Goal: Feedback & Contribution: Contribute content

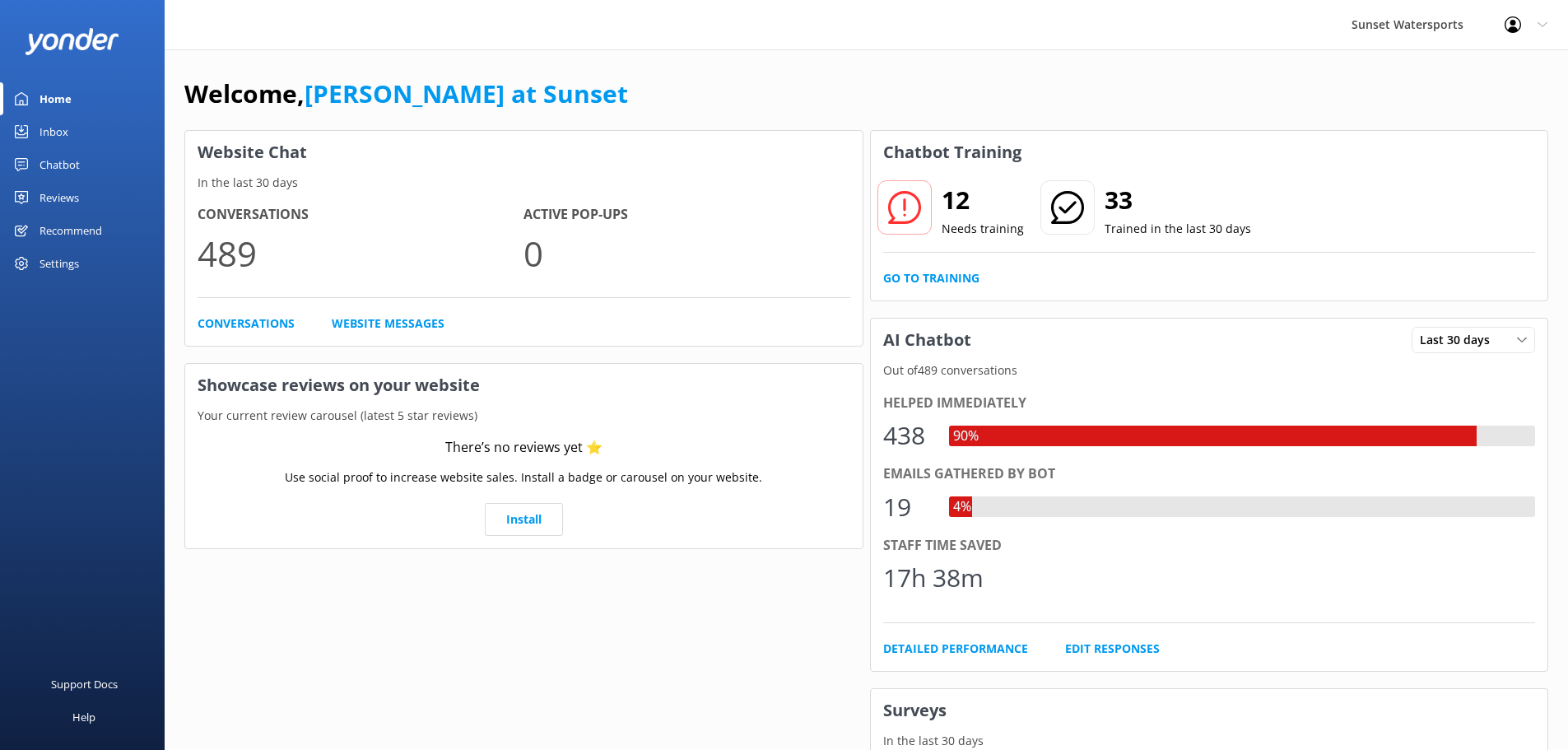
click at [43, 168] on div "Chatbot" at bounding box center [60, 165] width 41 height 33
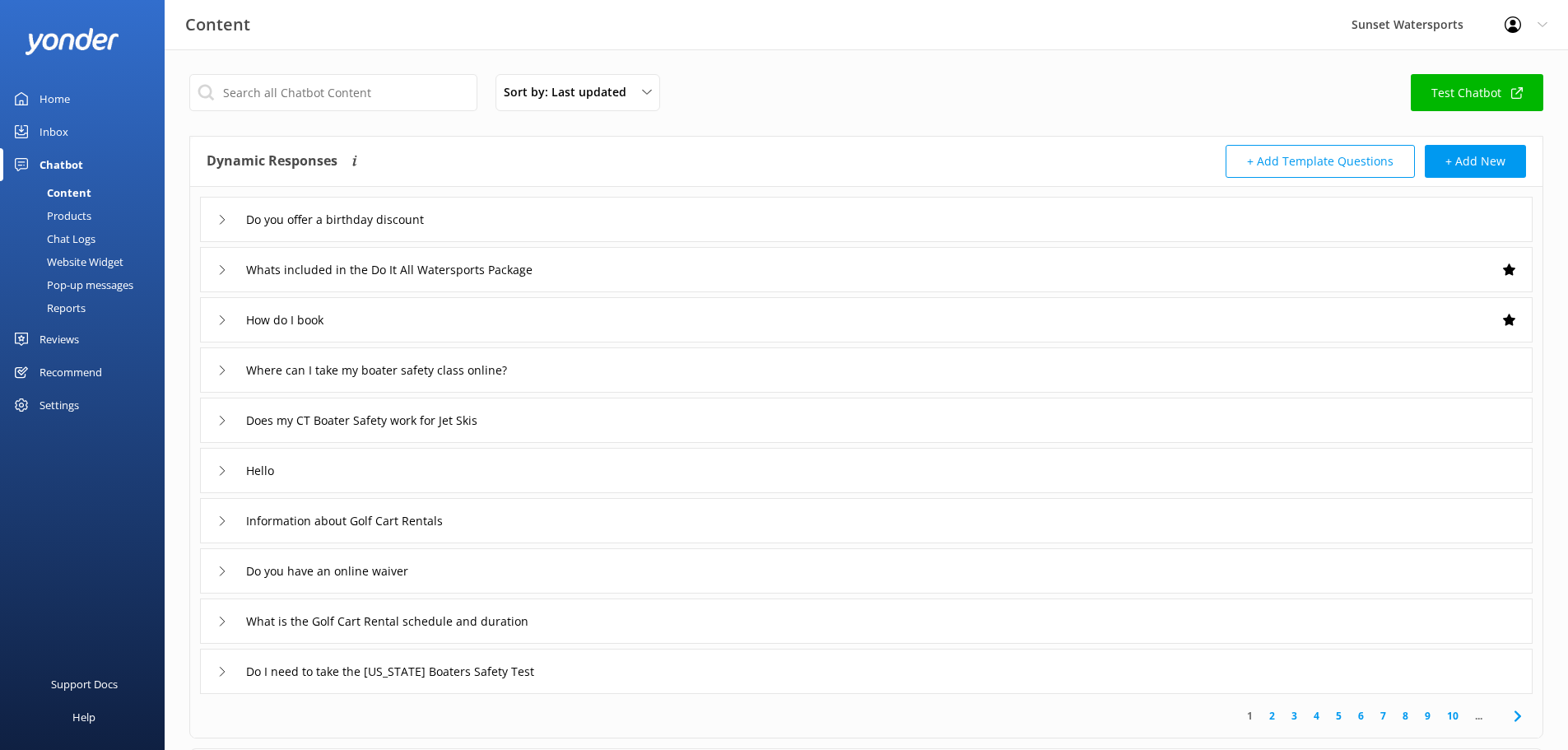
click at [55, 311] on div "Reports" at bounding box center [47, 307] width 75 height 23
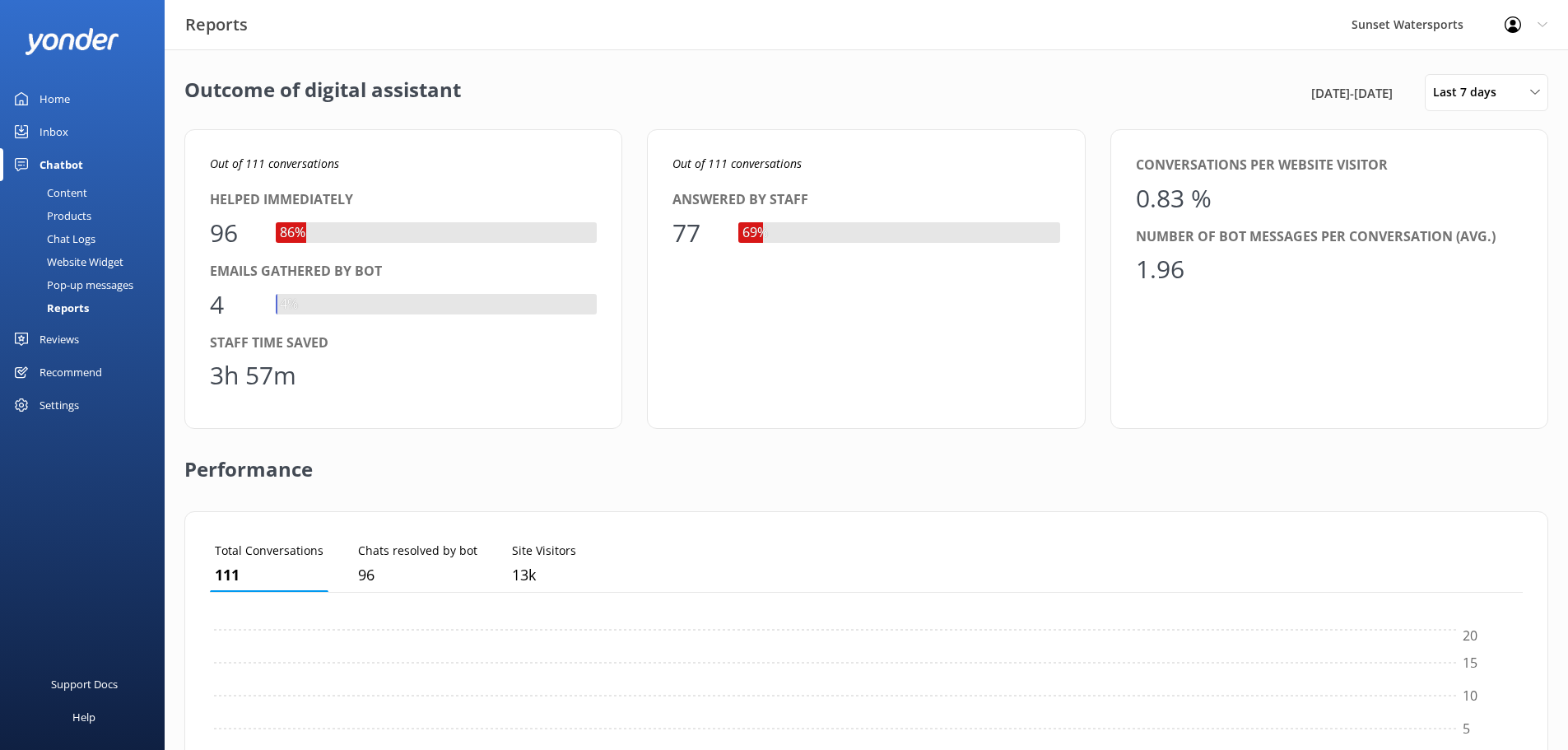
scroll to position [153, 1300]
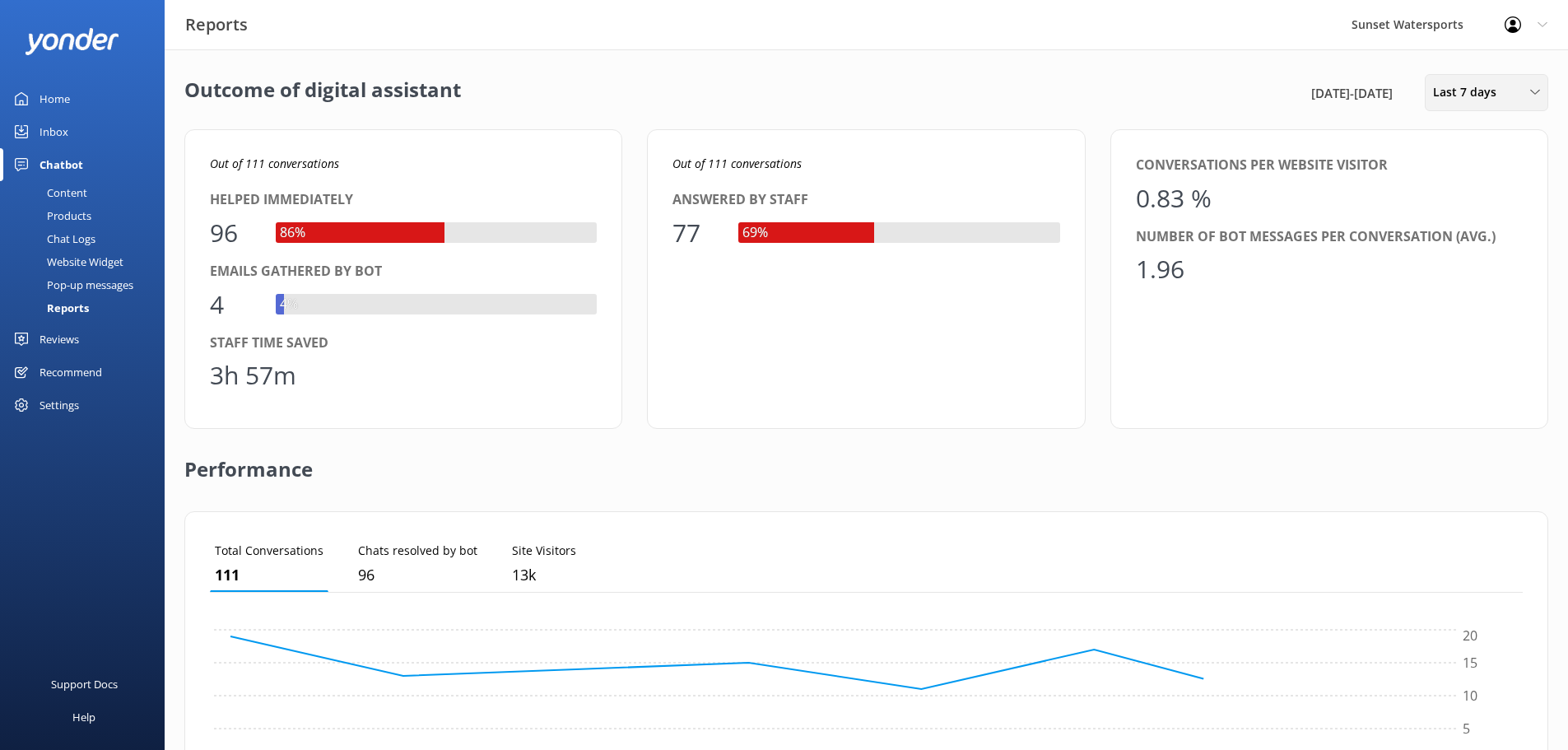
click at [1458, 92] on span "Last 7 days" at bounding box center [1469, 92] width 74 height 18
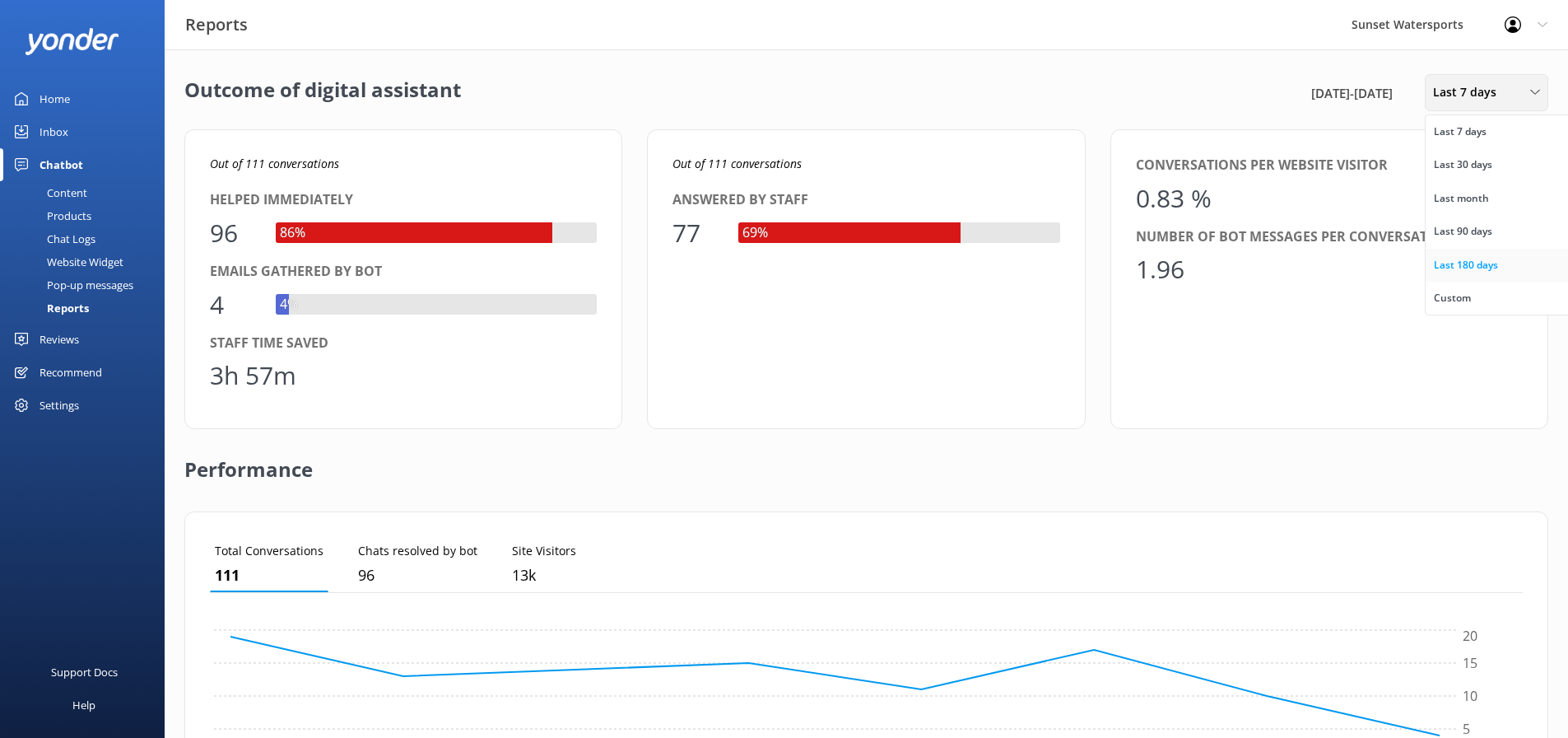
click at [1461, 261] on div "Last 180 days" at bounding box center [1466, 265] width 64 height 16
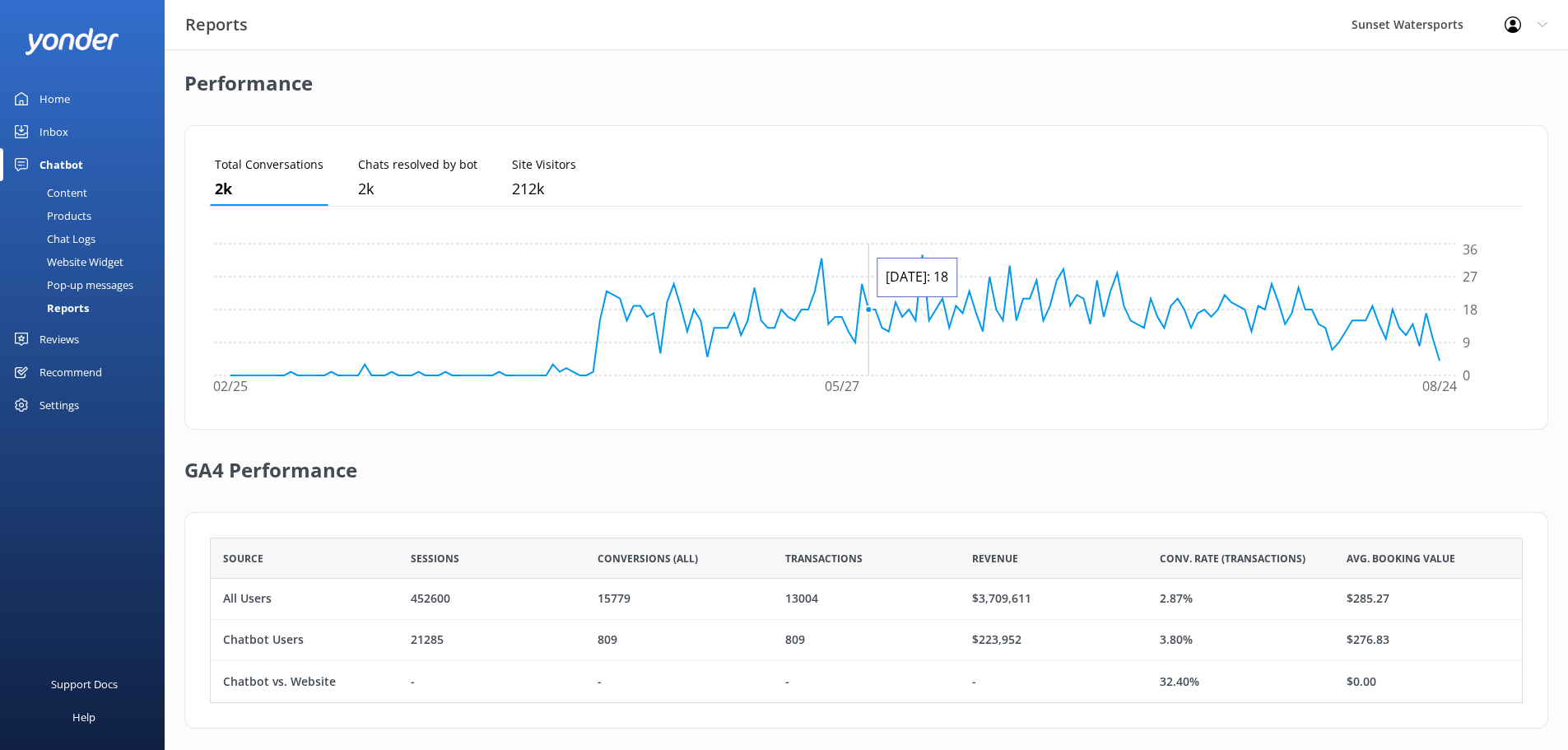
scroll to position [437, 0]
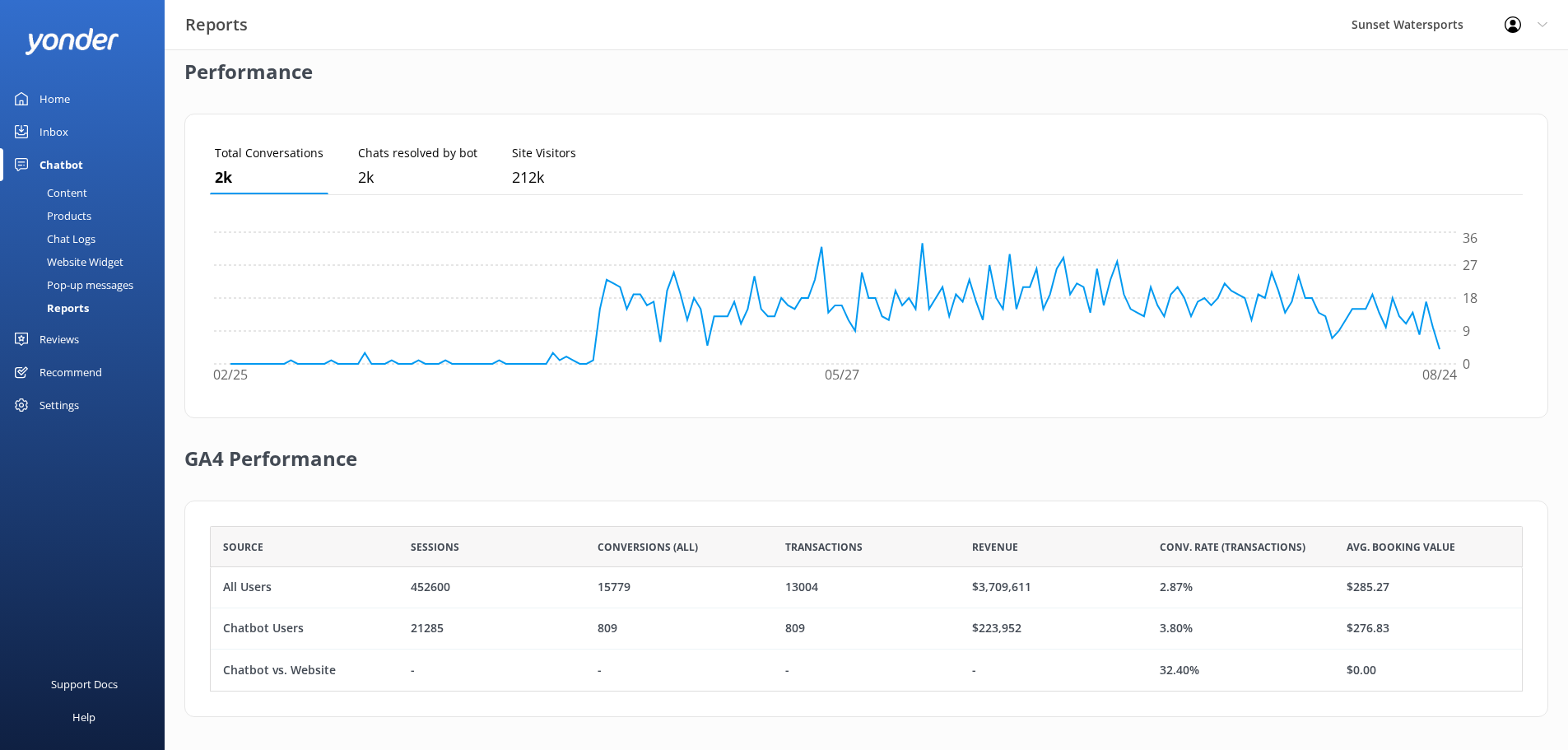
click at [59, 238] on div "Chat Logs" at bounding box center [52, 238] width 86 height 23
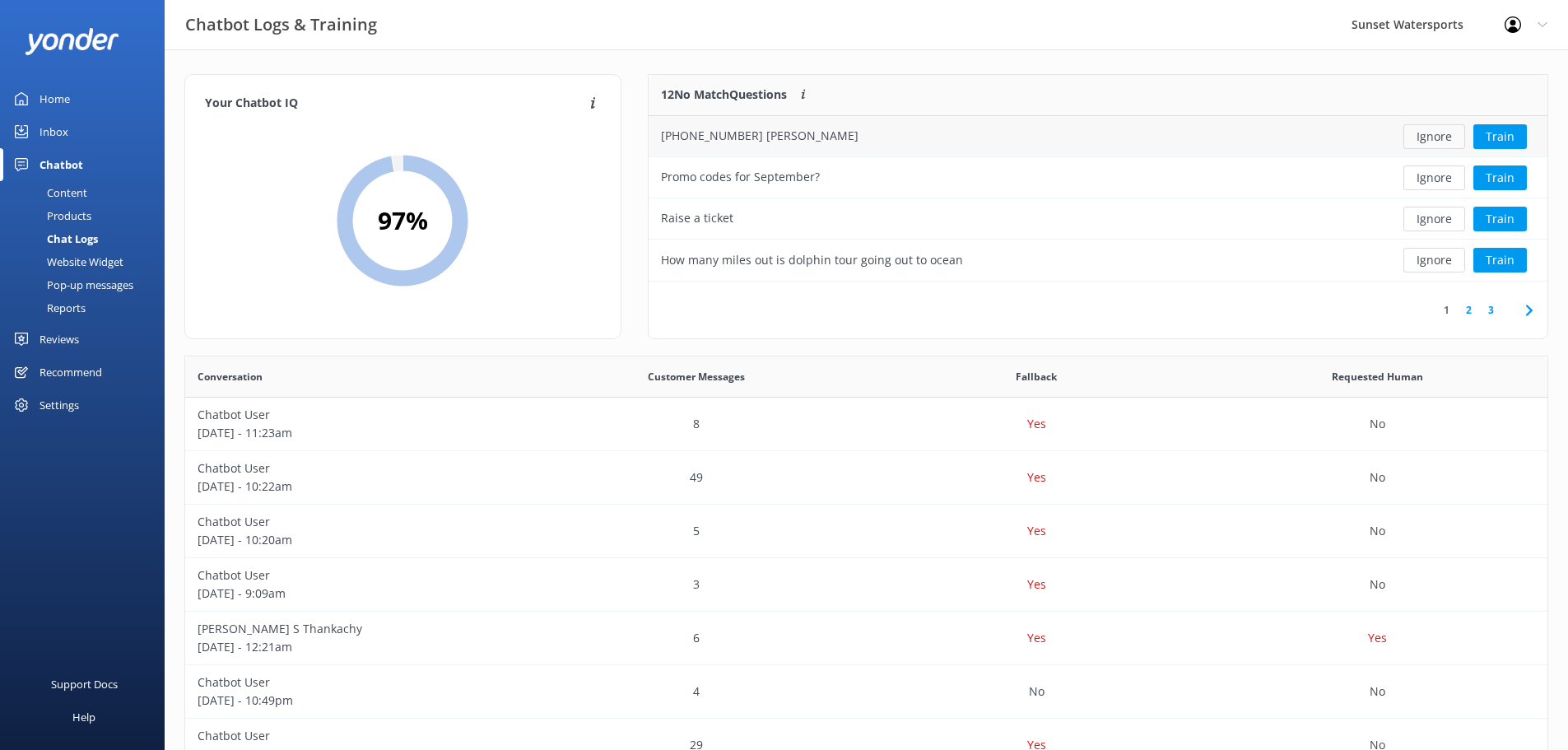
click at [1425, 139] on button "Ignore" at bounding box center [1433, 137] width 61 height 25
click at [1426, 174] on button "Ignore" at bounding box center [1433, 178] width 61 height 25
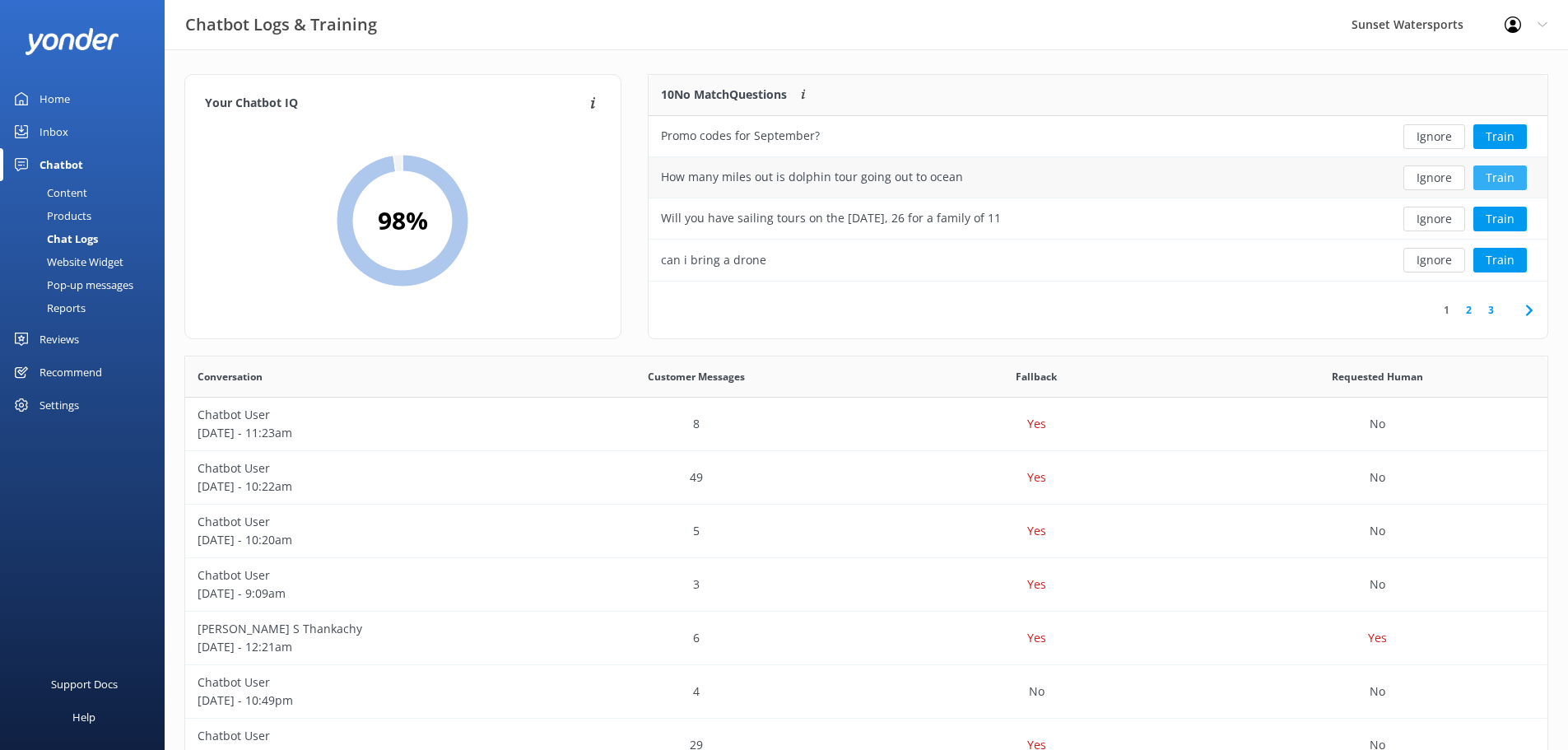
click at [1495, 177] on button "Train" at bounding box center [1500, 178] width 54 height 25
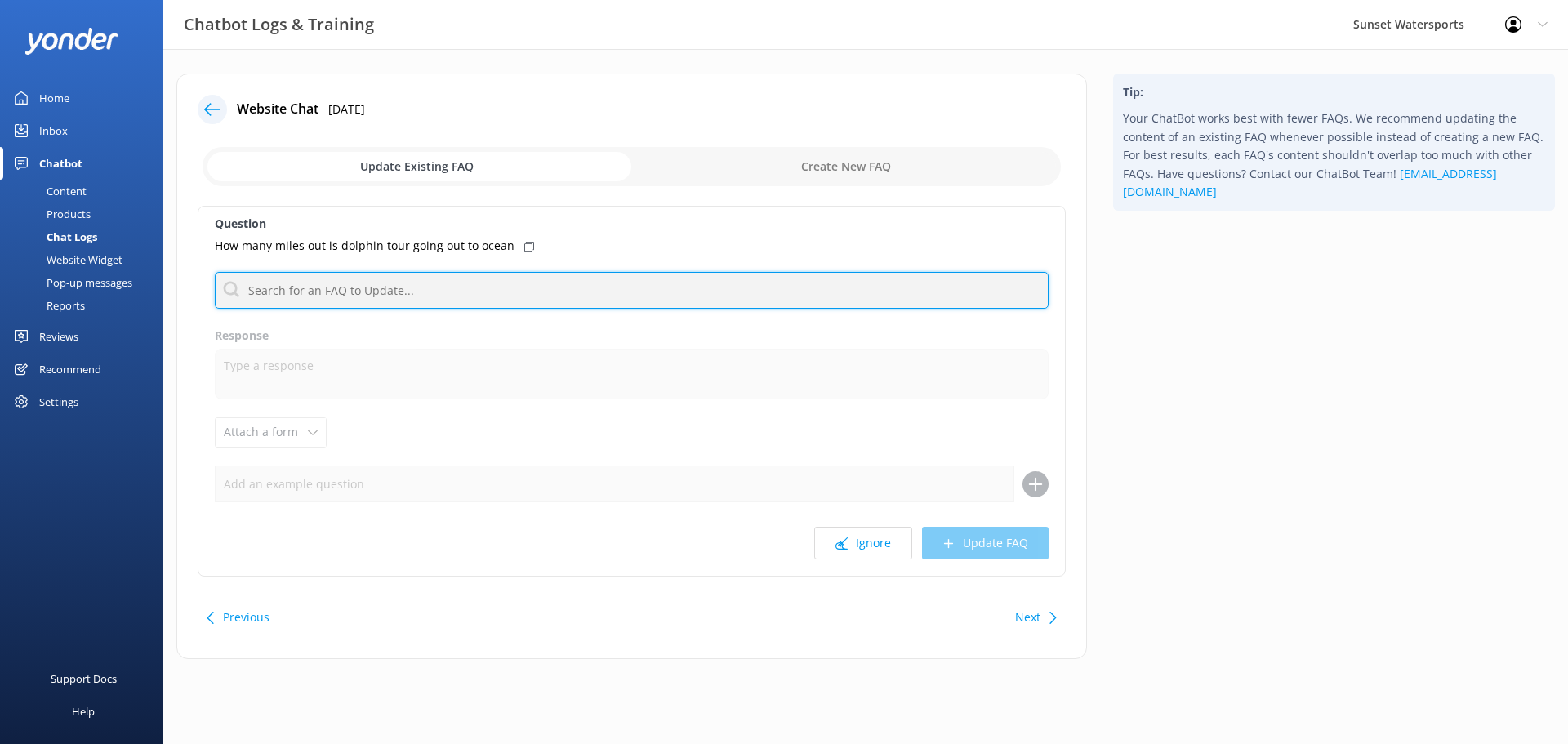
click at [389, 290] on input "text" at bounding box center [631, 290] width 833 height 37
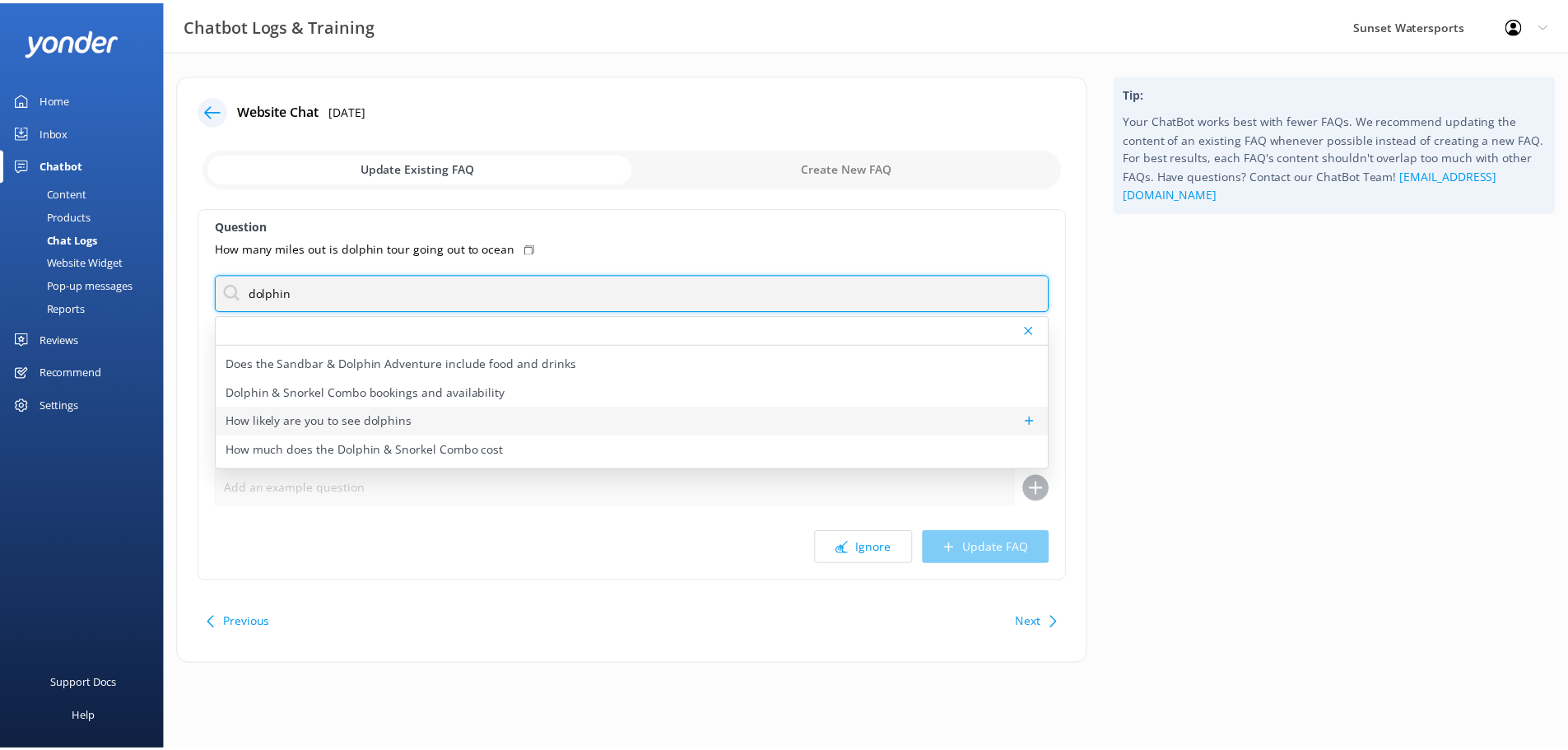
scroll to position [165, 0]
type input "dolphin"
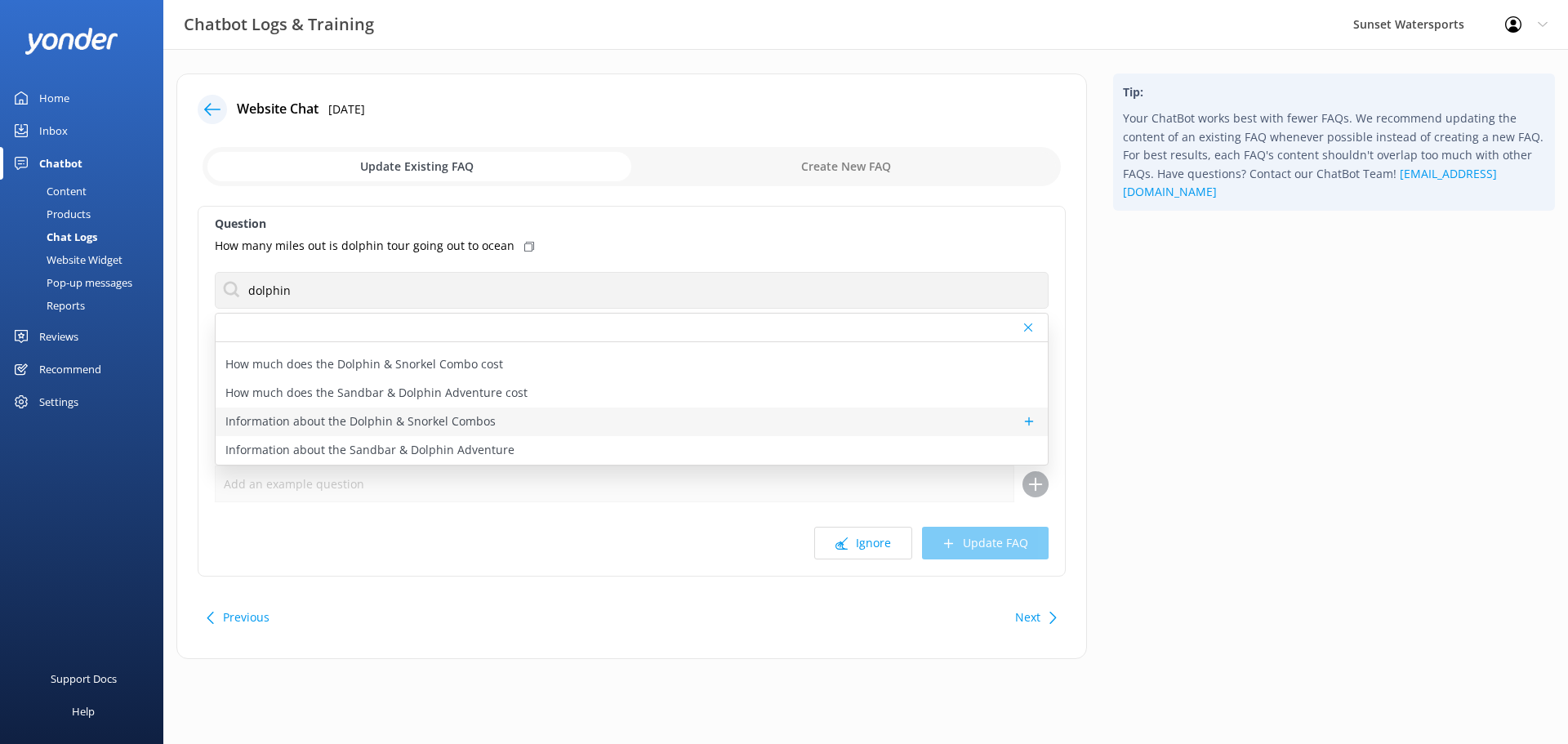
click at [313, 419] on p "Information about the Dolphin & Snorkel Combos" at bounding box center [360, 421] width 271 height 18
type textarea "The Dolphin & Snorkel Combos combine dolphin watching, snorkeling, and scenic c…"
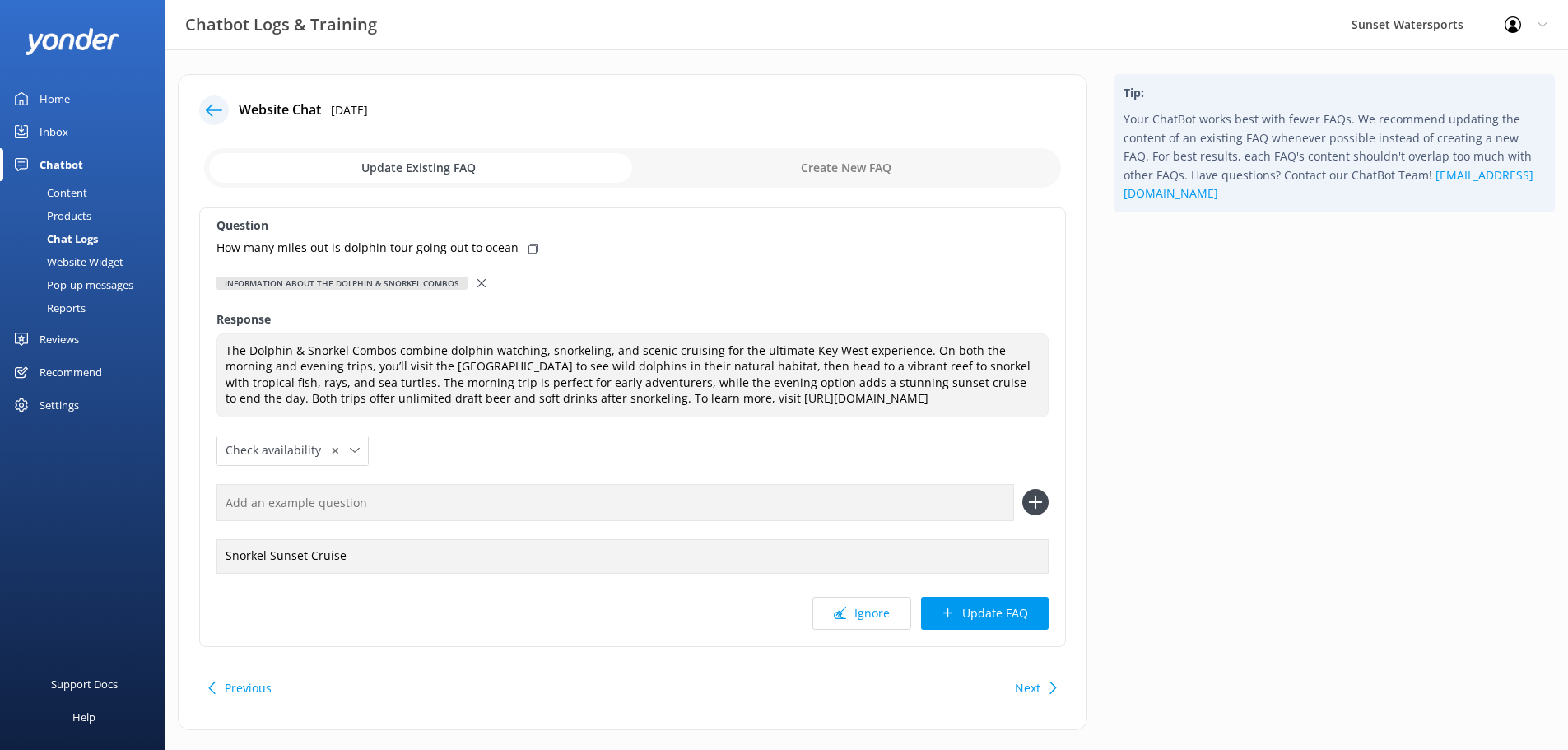
click at [826, 180] on input "checkbox" at bounding box center [632, 168] width 856 height 40
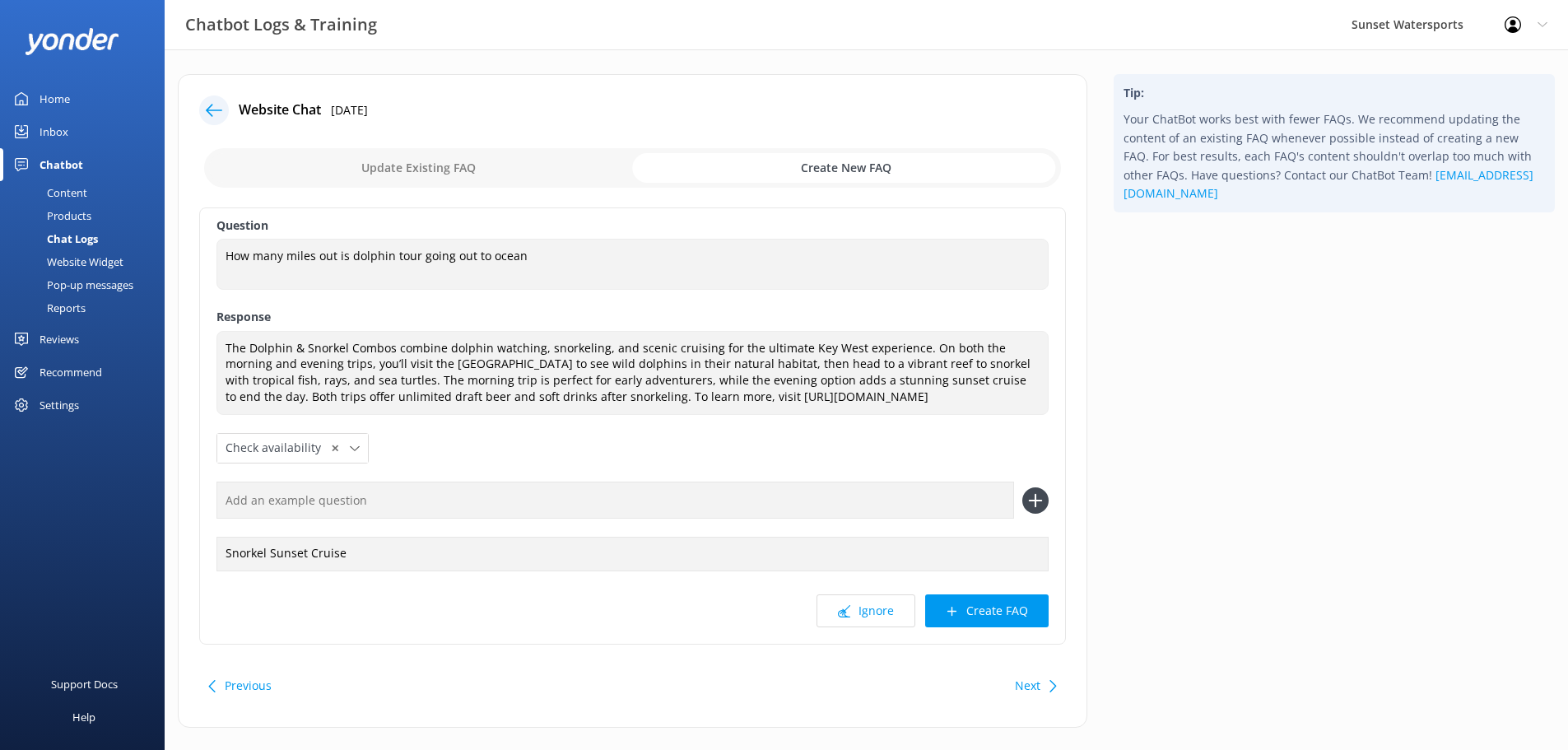
click at [822, 167] on input "checkbox" at bounding box center [632, 168] width 856 height 40
checkbox input "false"
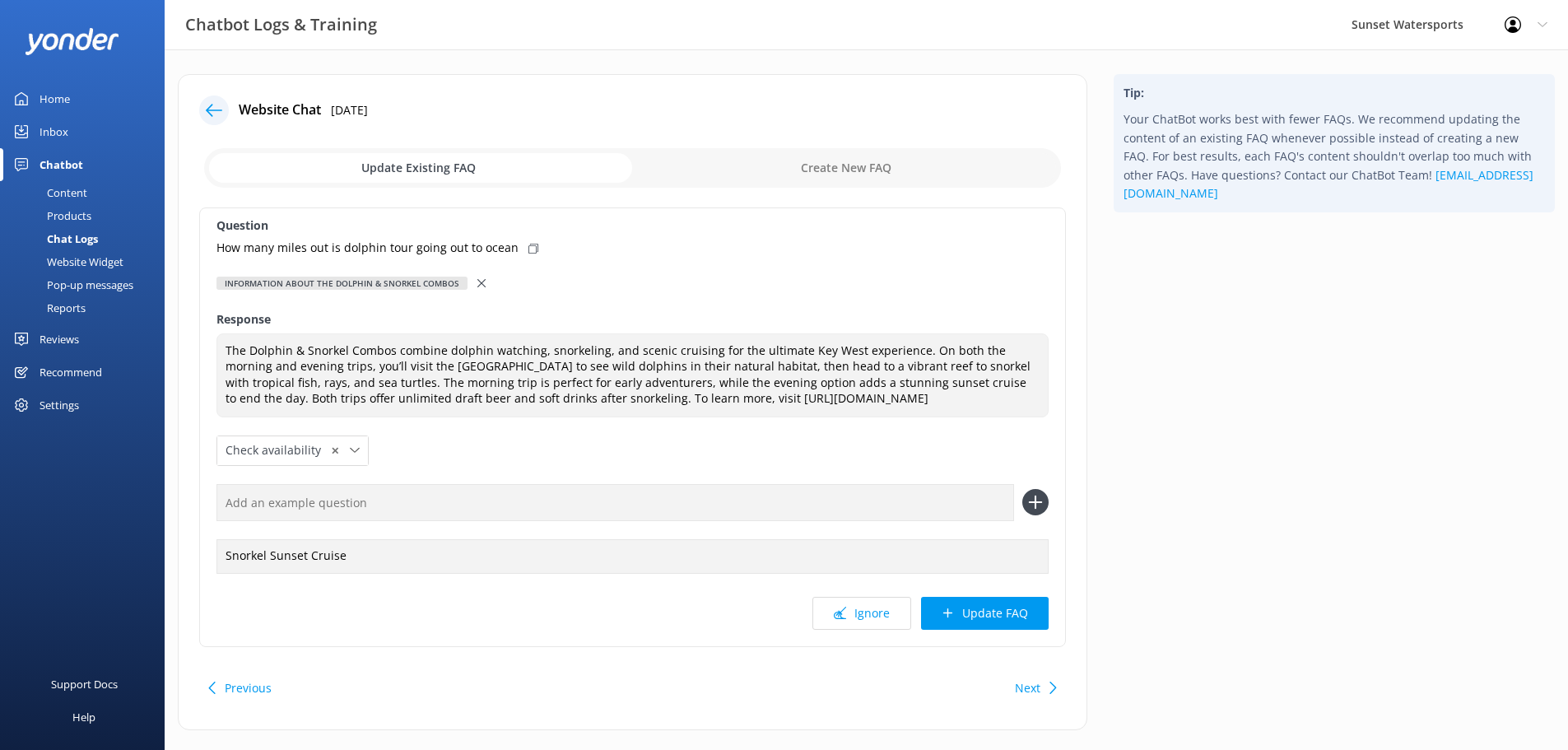
click at [203, 111] on div at bounding box center [214, 110] width 29 height 29
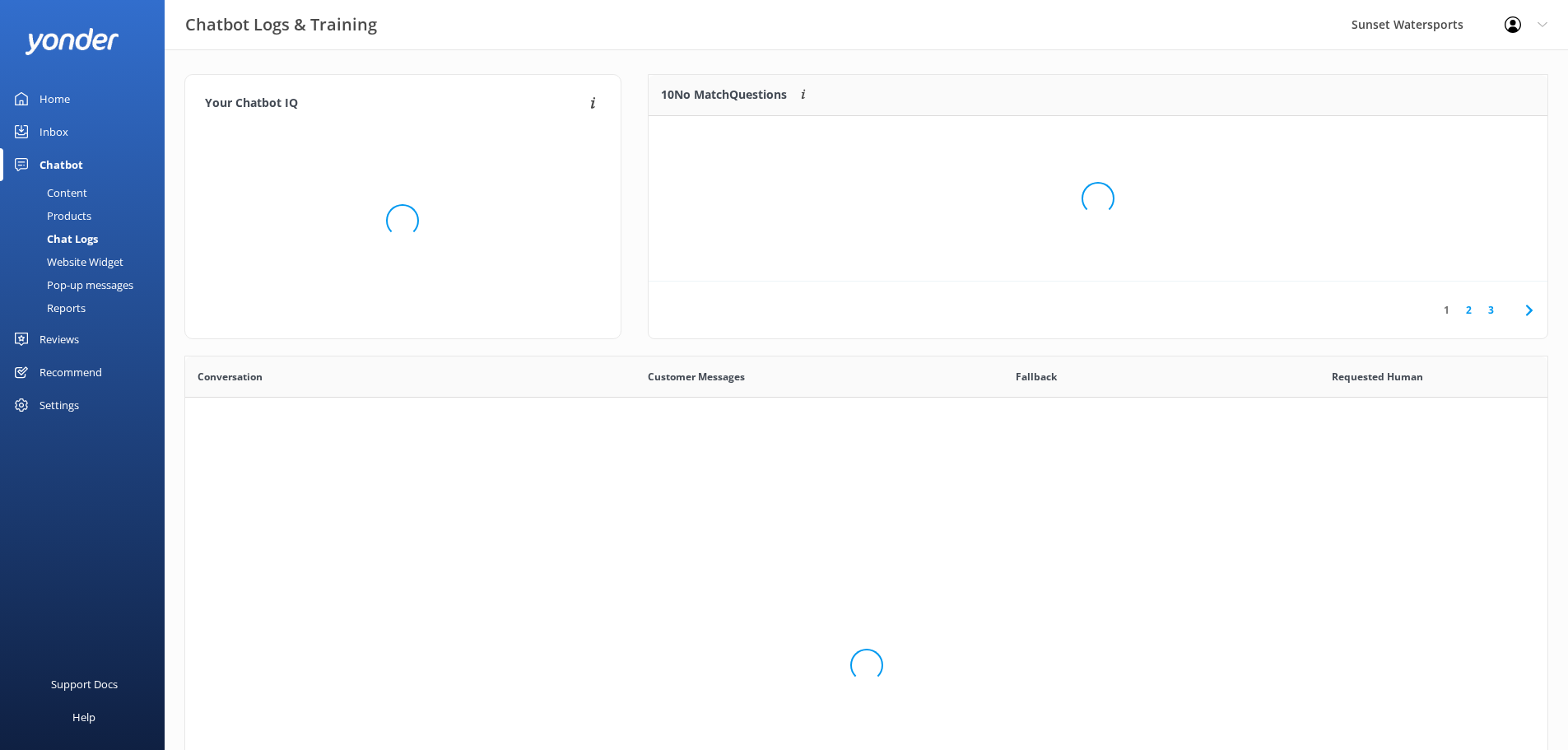
scroll to position [565, 1350]
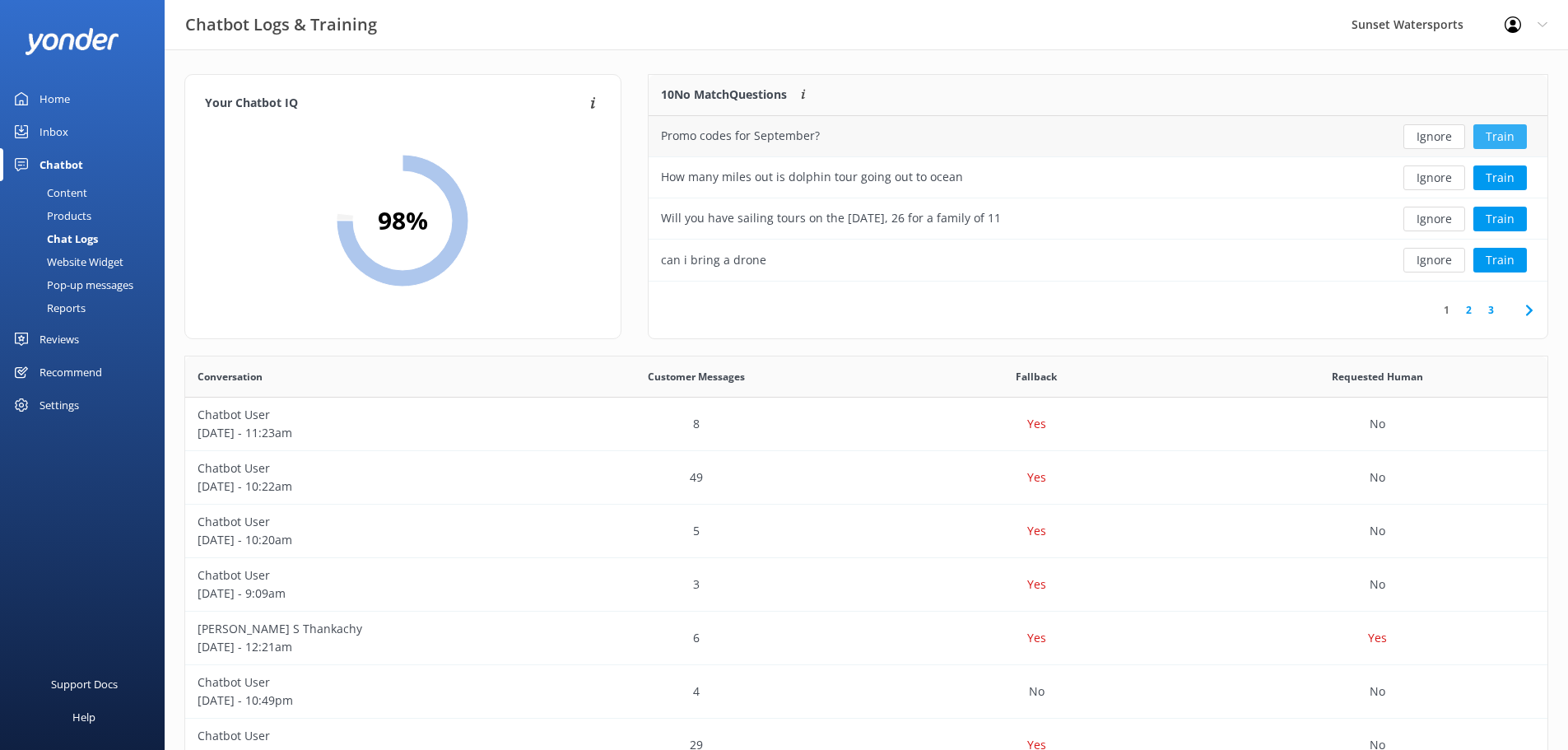
click at [1491, 140] on button "Train" at bounding box center [1500, 137] width 54 height 25
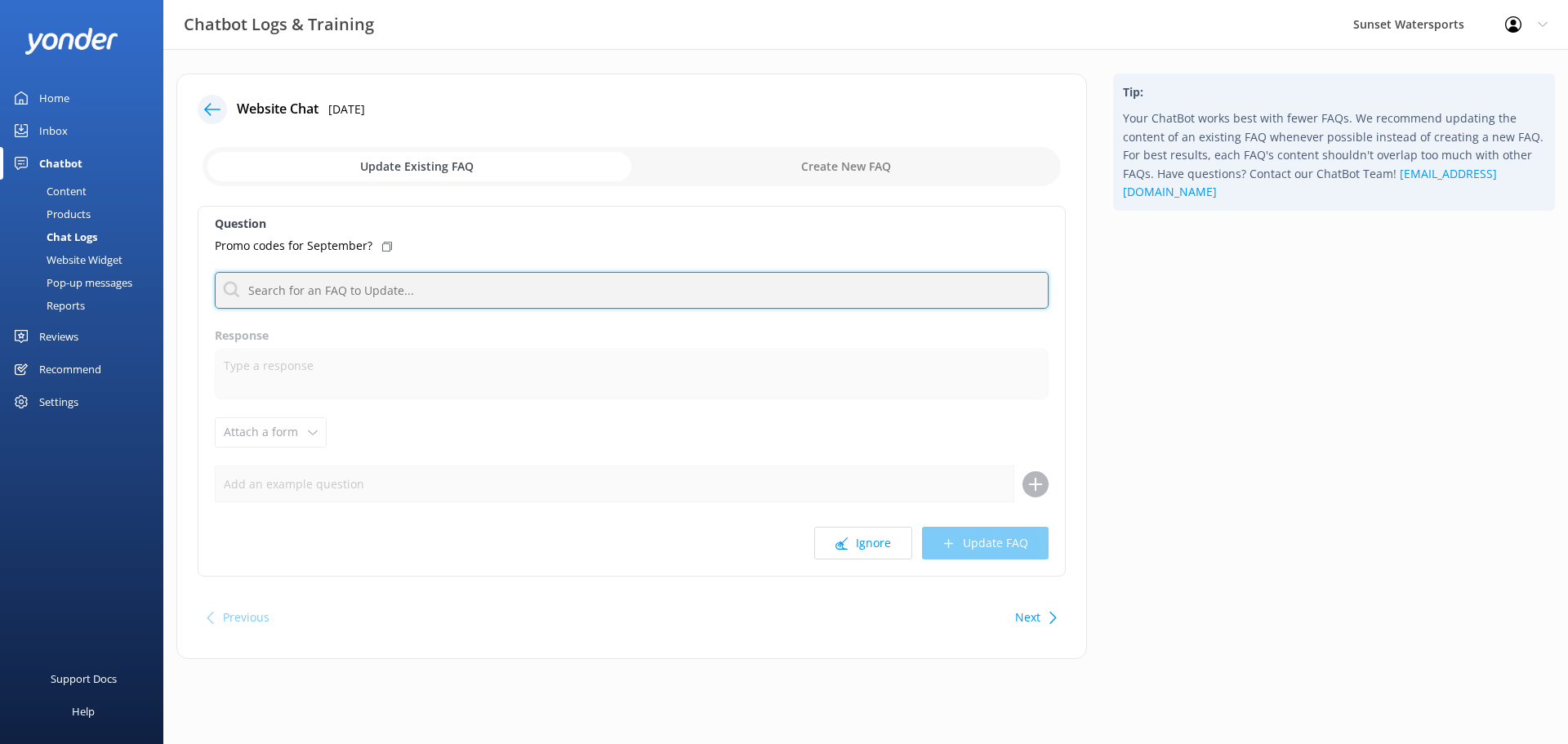
click at [308, 292] on input "text" at bounding box center [631, 290] width 833 height 37
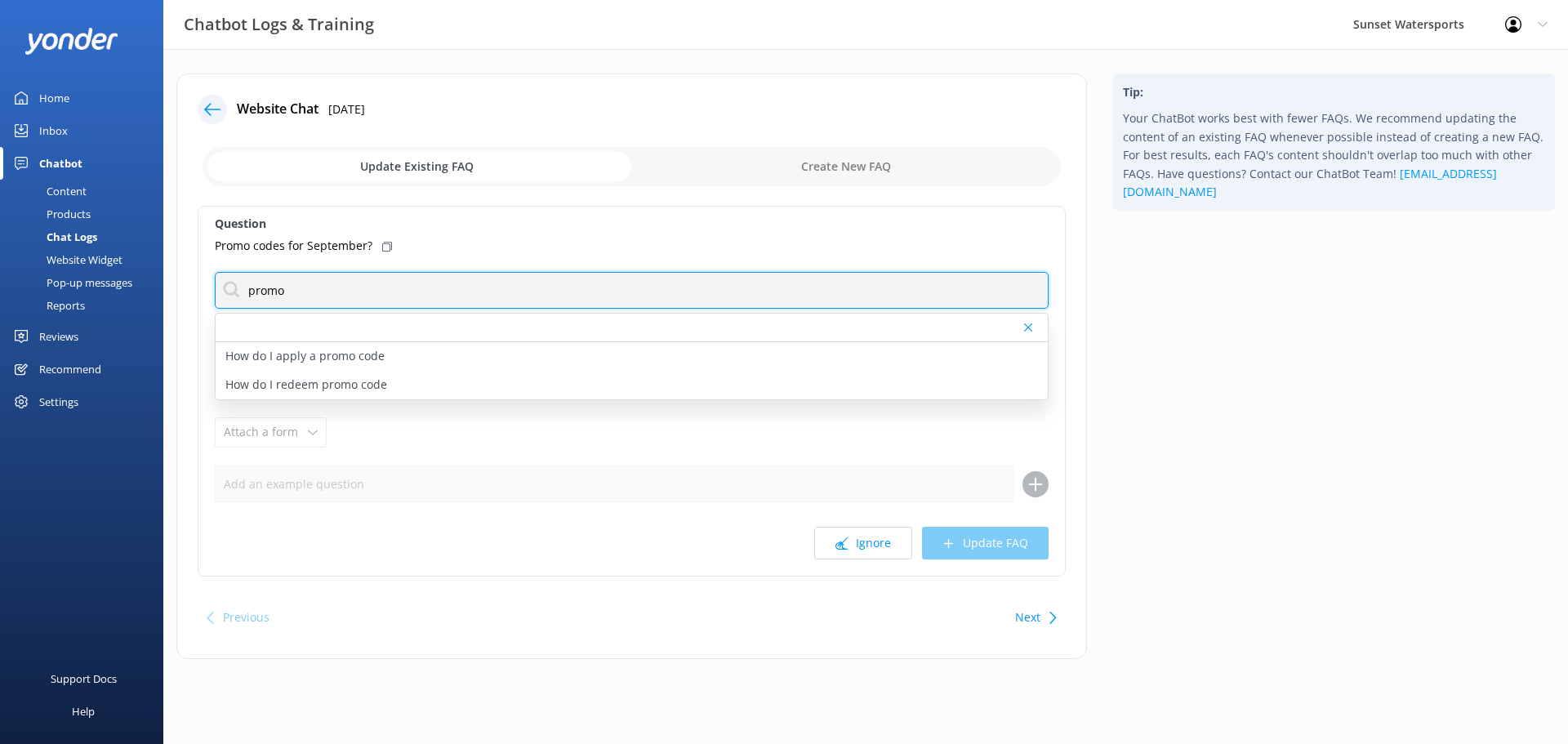
drag, startPoint x: 303, startPoint y: 291, endPoint x: 241, endPoint y: 288, distance: 62.1
click at [241, 288] on input "promo" at bounding box center [631, 290] width 833 height 37
drag, startPoint x: 278, startPoint y: 290, endPoint x: 231, endPoint y: 284, distance: 47.4
click at [231, 284] on input "code" at bounding box center [631, 290] width 833 height 37
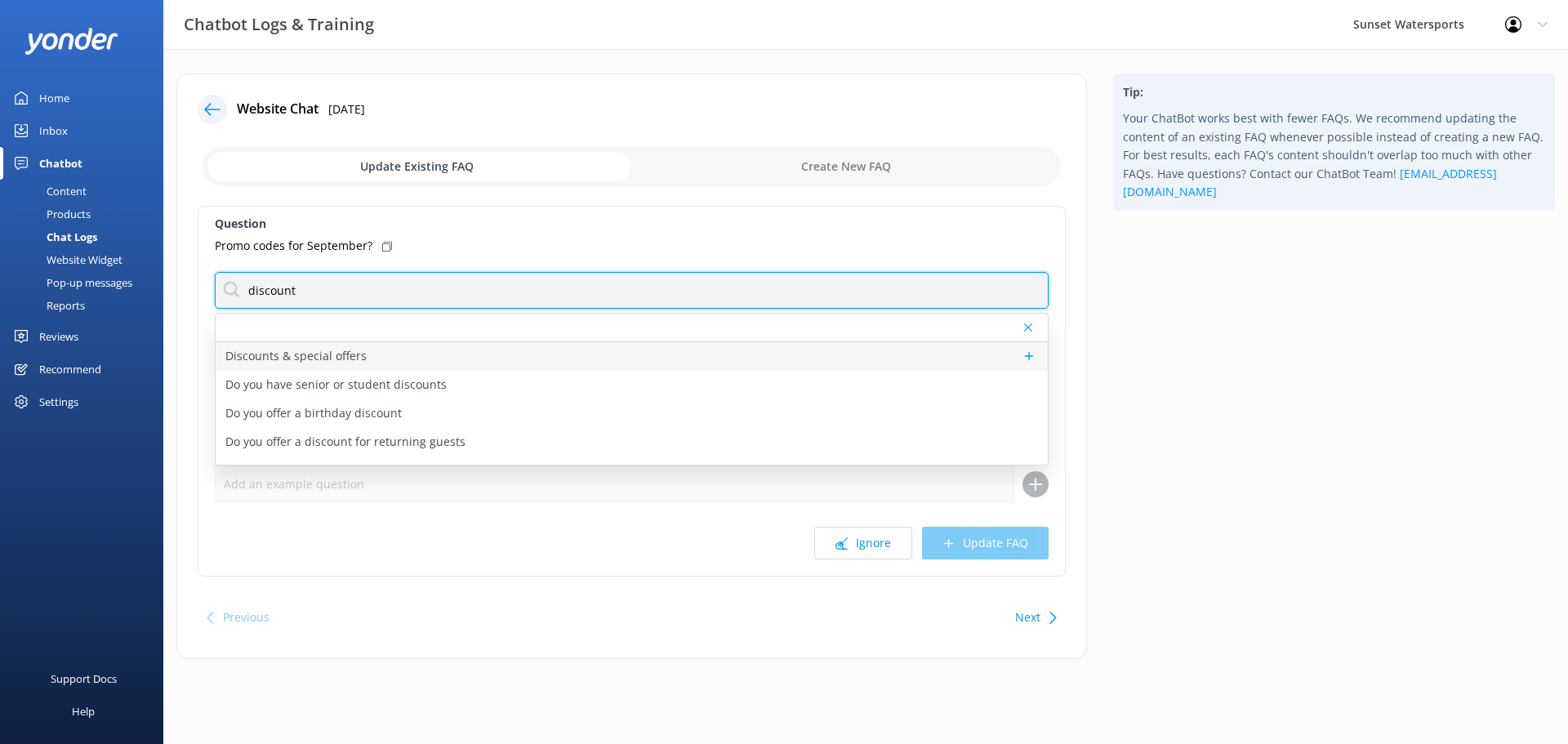
type input "discount"
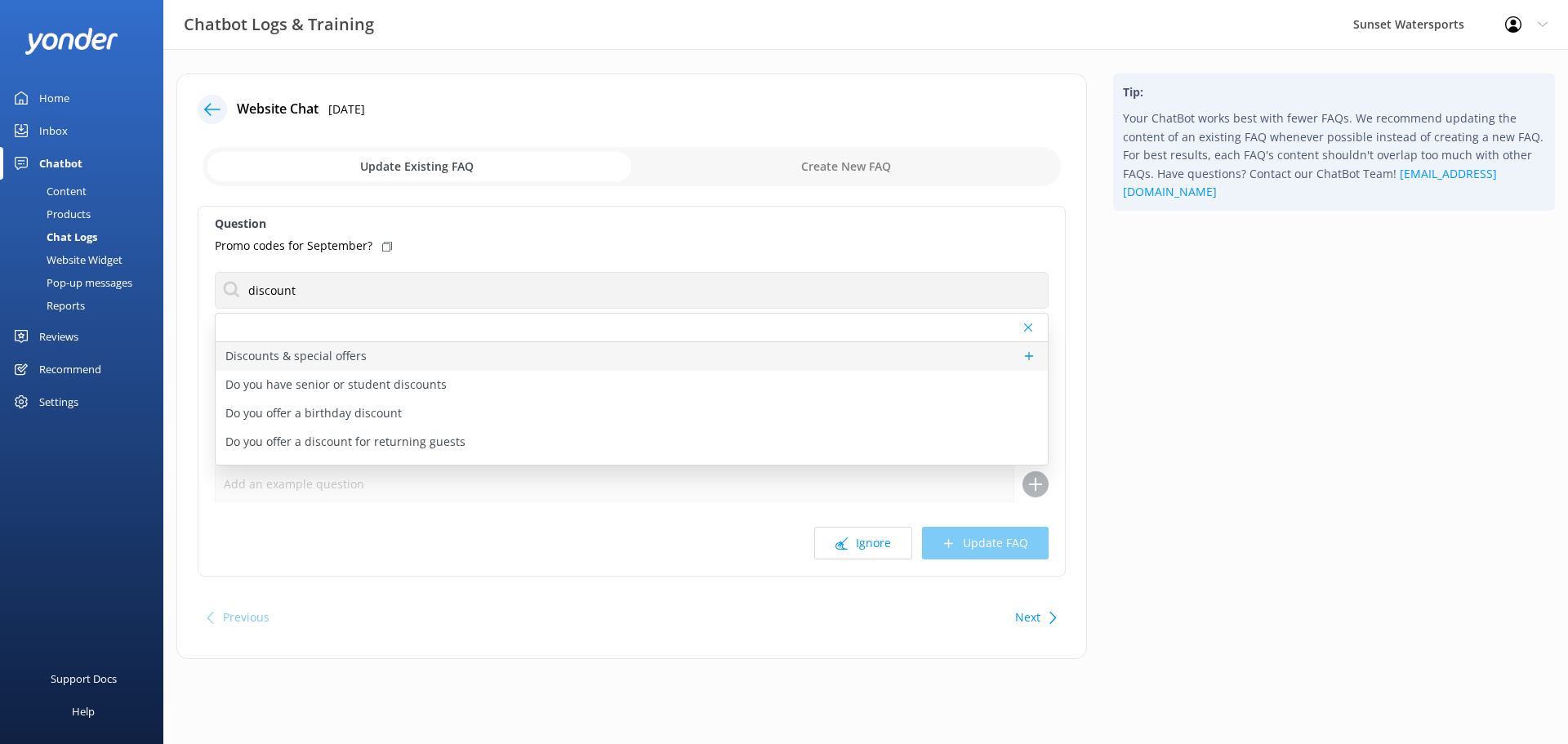
click at [264, 355] on p "Discounts & special offers" at bounding box center [296, 356] width 141 height 18
type textarea "A lot of our tours go multiple times a day. We offer early-bird discounts on al…"
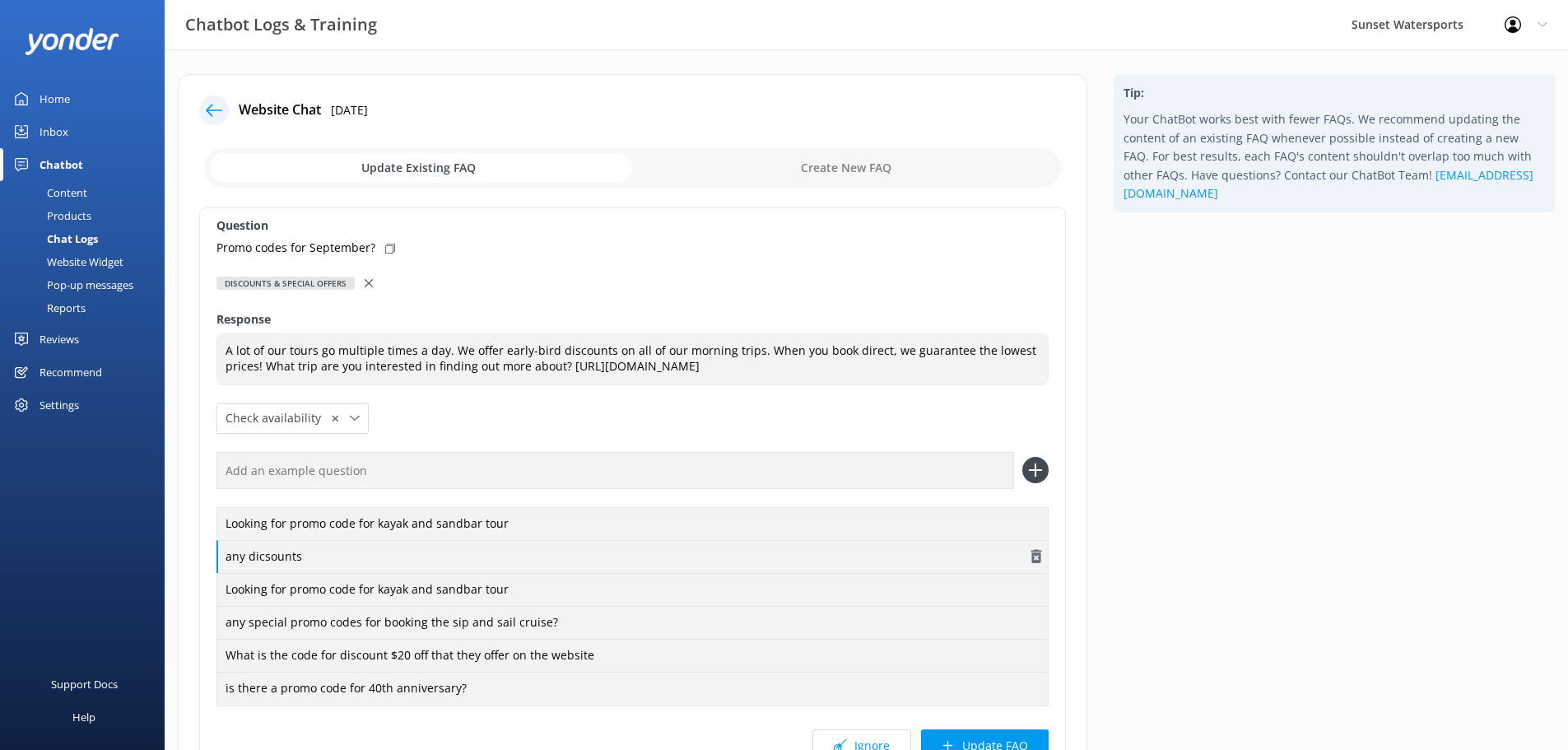
click at [312, 574] on div "any dicsounts" at bounding box center [632, 557] width 832 height 35
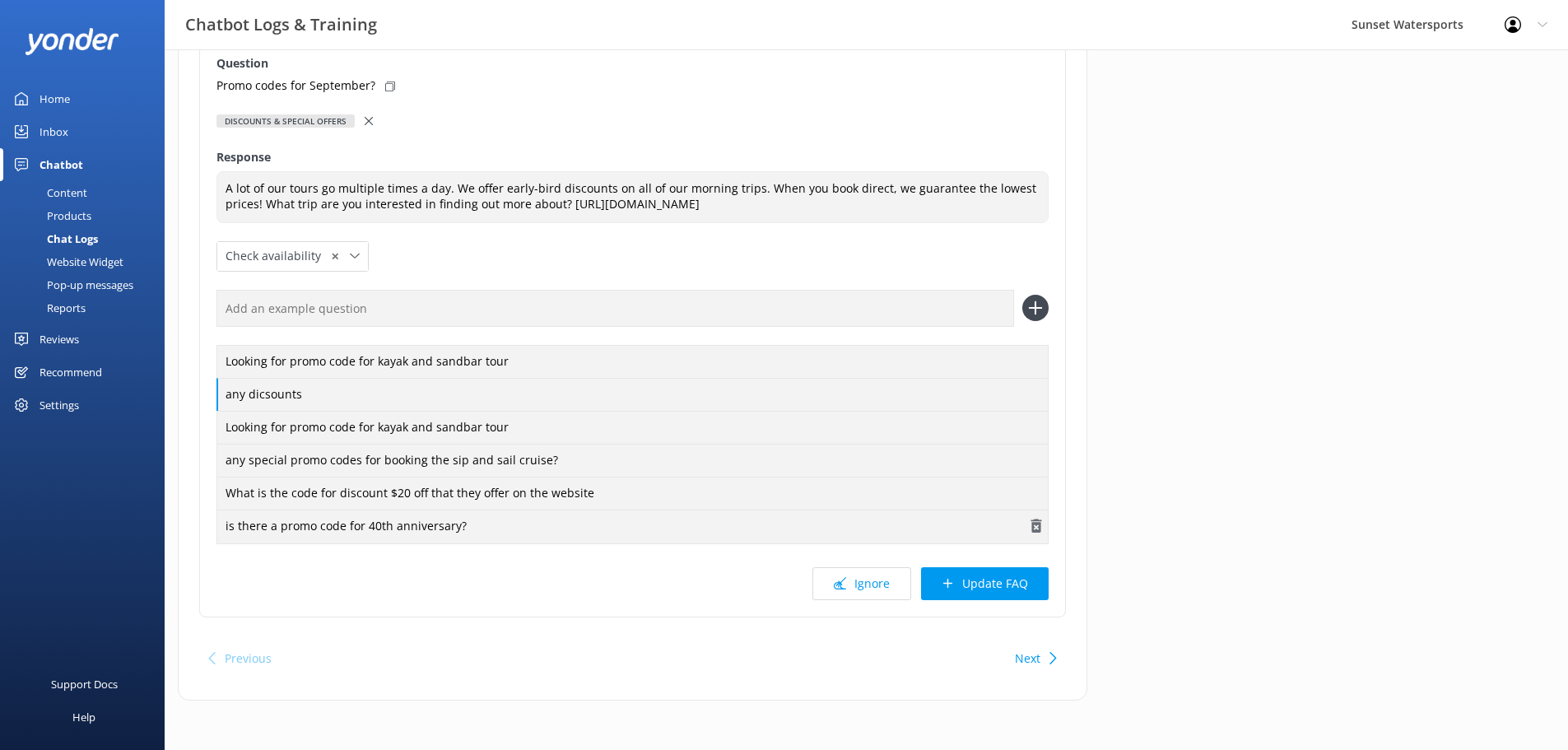
scroll to position [178, 0]
click at [988, 578] on button "Update FAQ" at bounding box center [984, 584] width 127 height 33
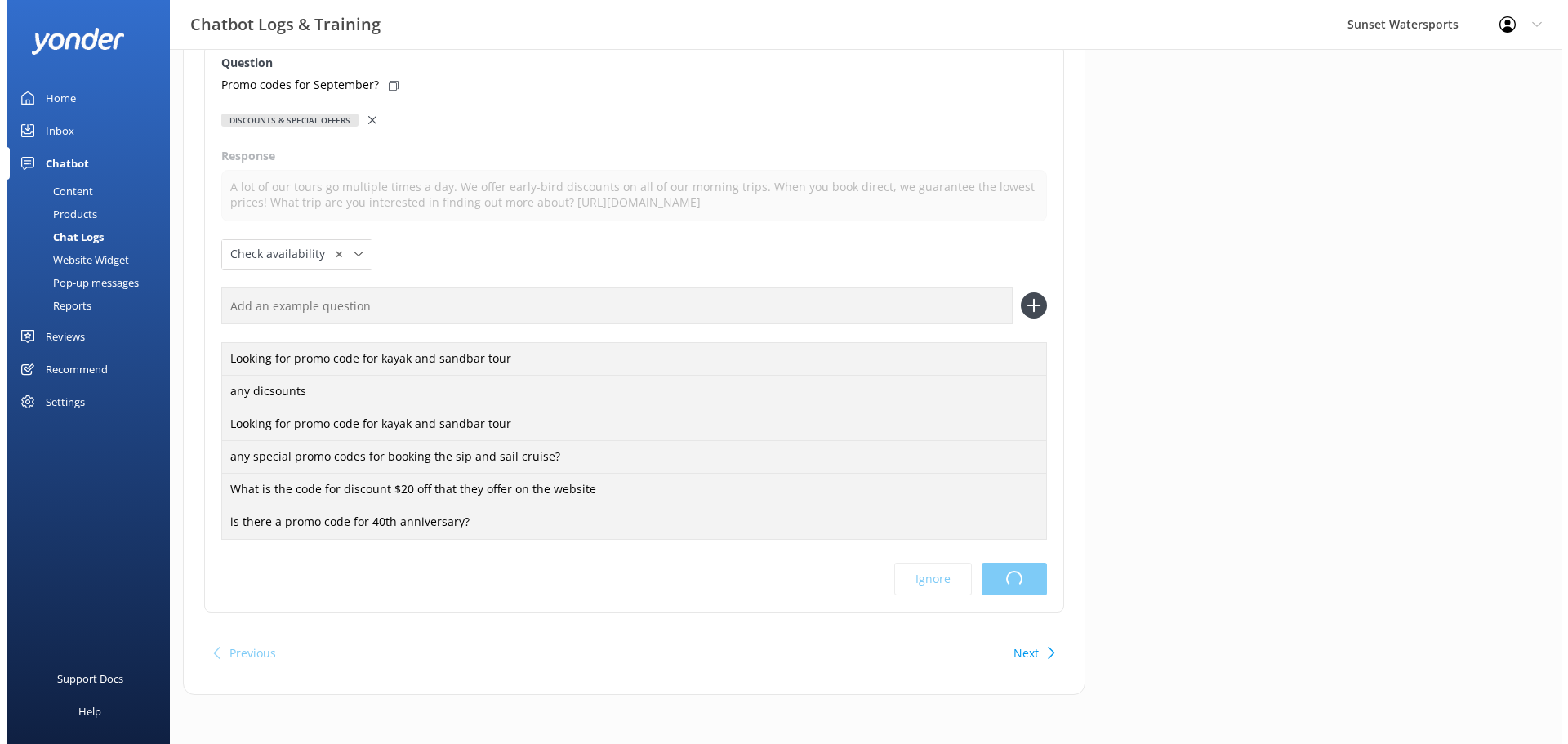
scroll to position [0, 0]
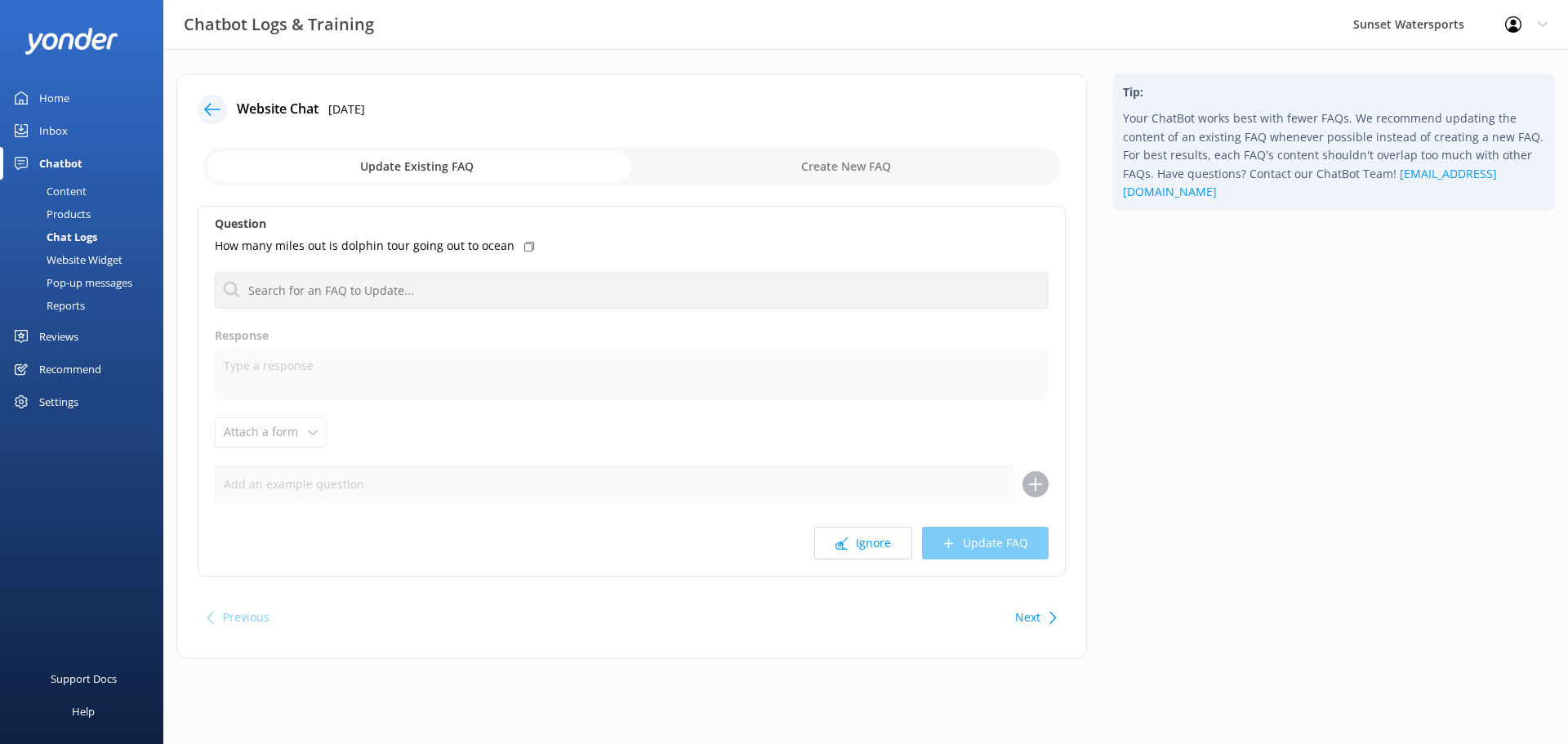
click at [839, 156] on input "checkbox" at bounding box center [631, 167] width 858 height 40
checkbox input "true"
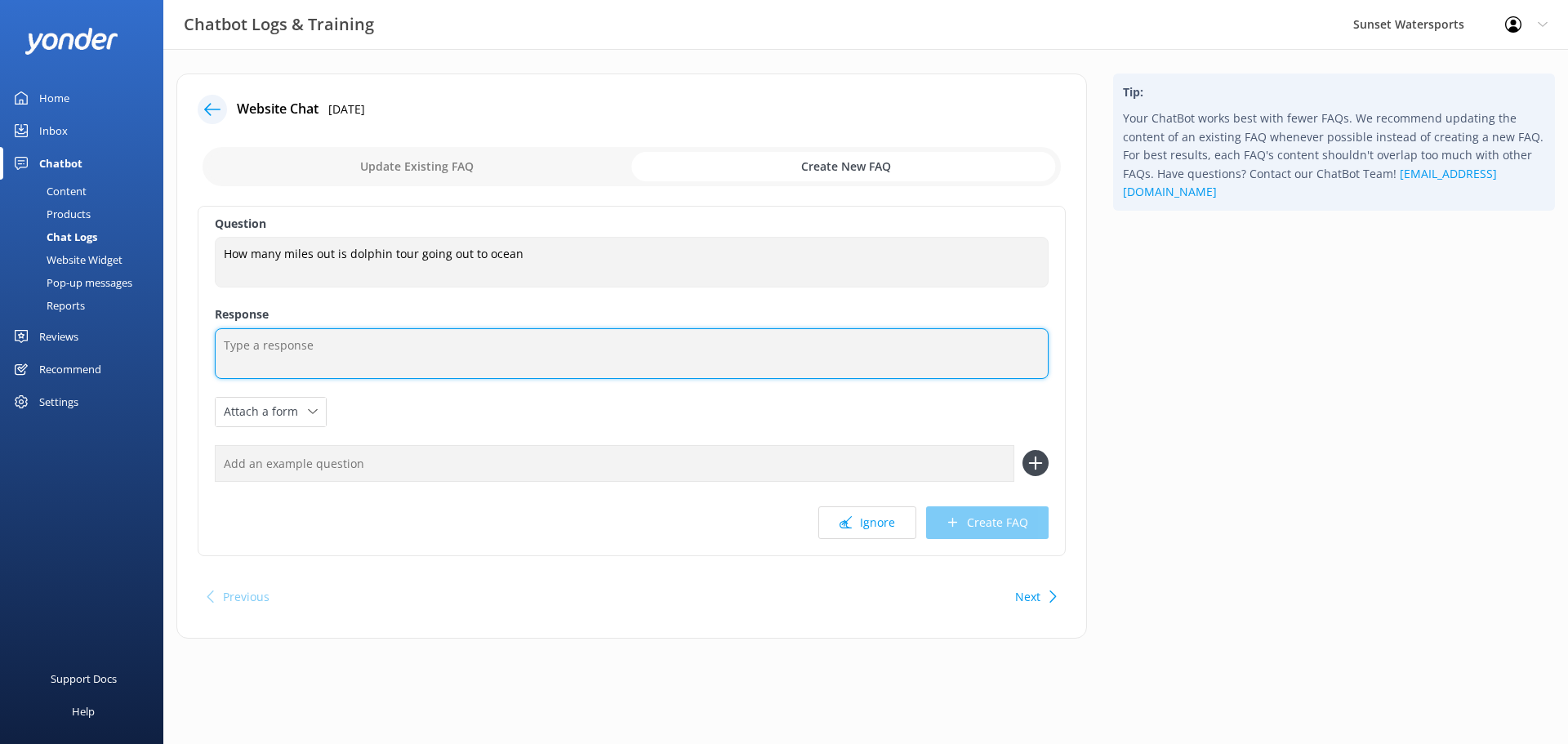
click at [468, 340] on textarea at bounding box center [631, 353] width 833 height 51
click at [436, 347] on textarea "The dolphin tour typically goes out abou 4-6 miles depending on where the dolph…" at bounding box center [631, 353] width 833 height 51
click at [724, 345] on textarea "The dolphin tour typically goes out about 4-6 miles depending on where the dolp…" at bounding box center [631, 353] width 833 height 51
click at [818, 343] on textarea "The dolphin tour typically goes out about 4-6 miles depending on where the dolp…" at bounding box center [631, 353] width 833 height 51
paste textarea "[URL][DOMAIN_NAME]"
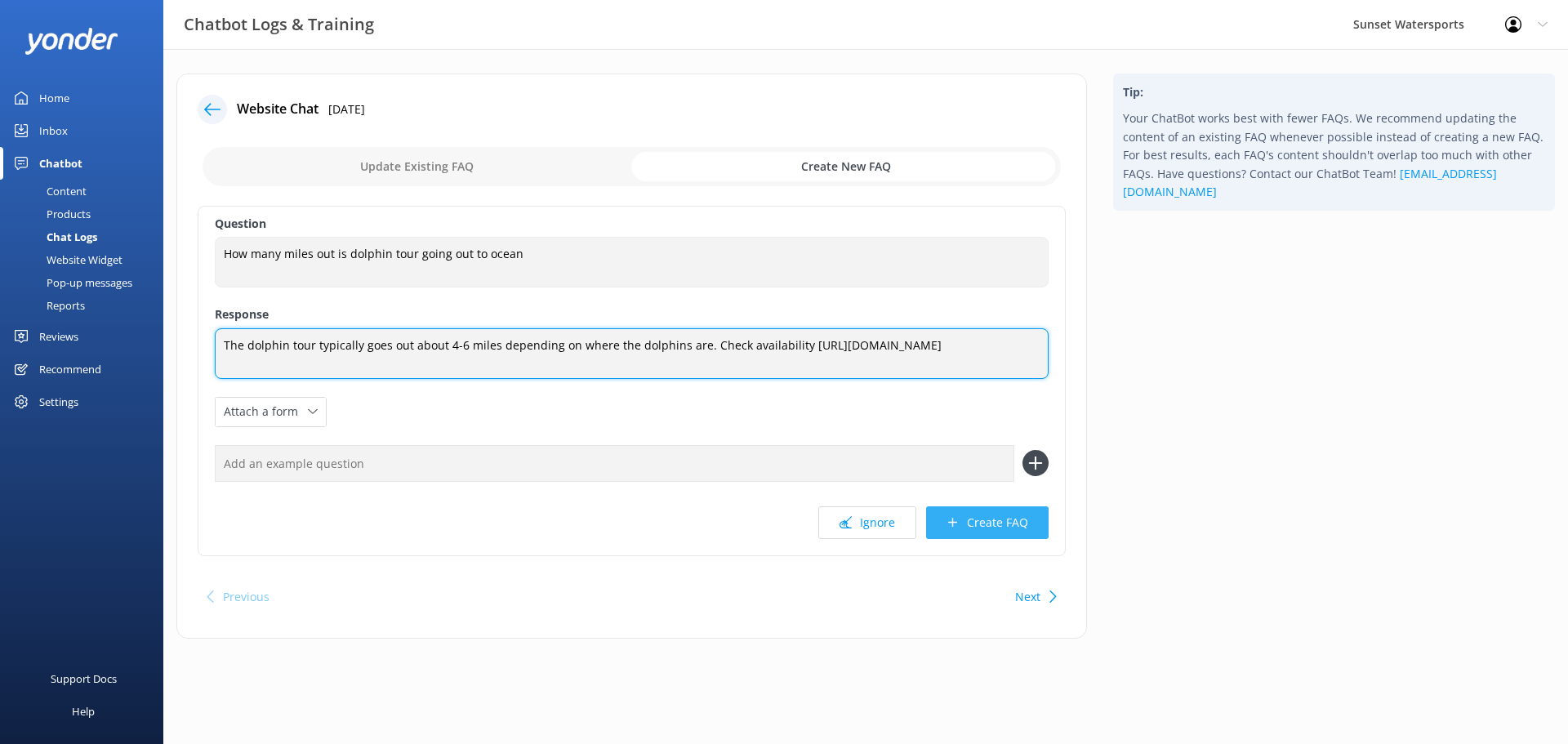
type textarea "The dolphin tour typically goes out about 4-6 miles depending on where the dolp…"
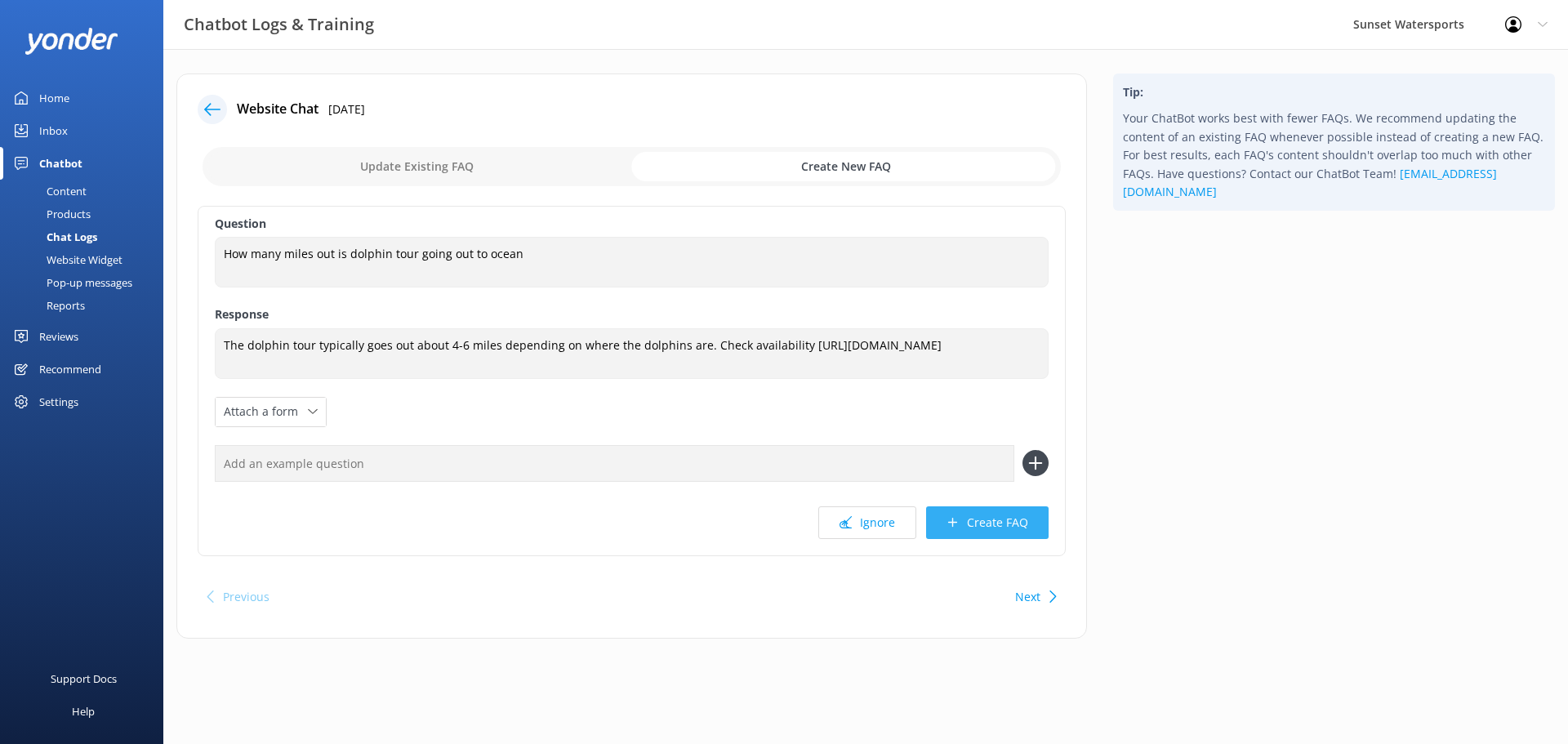
click at [961, 519] on button "Create FAQ" at bounding box center [987, 522] width 123 height 33
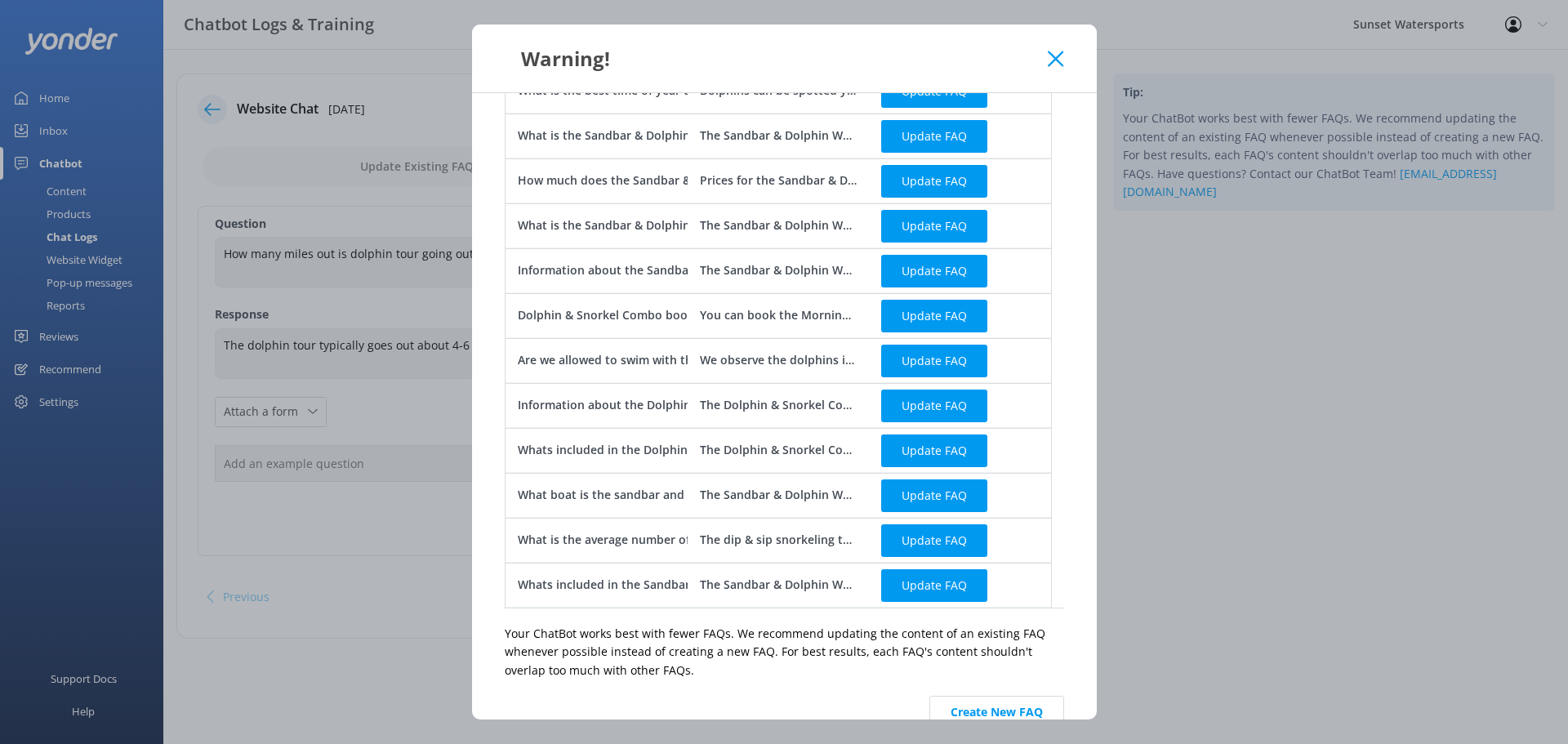
scroll to position [535, 0]
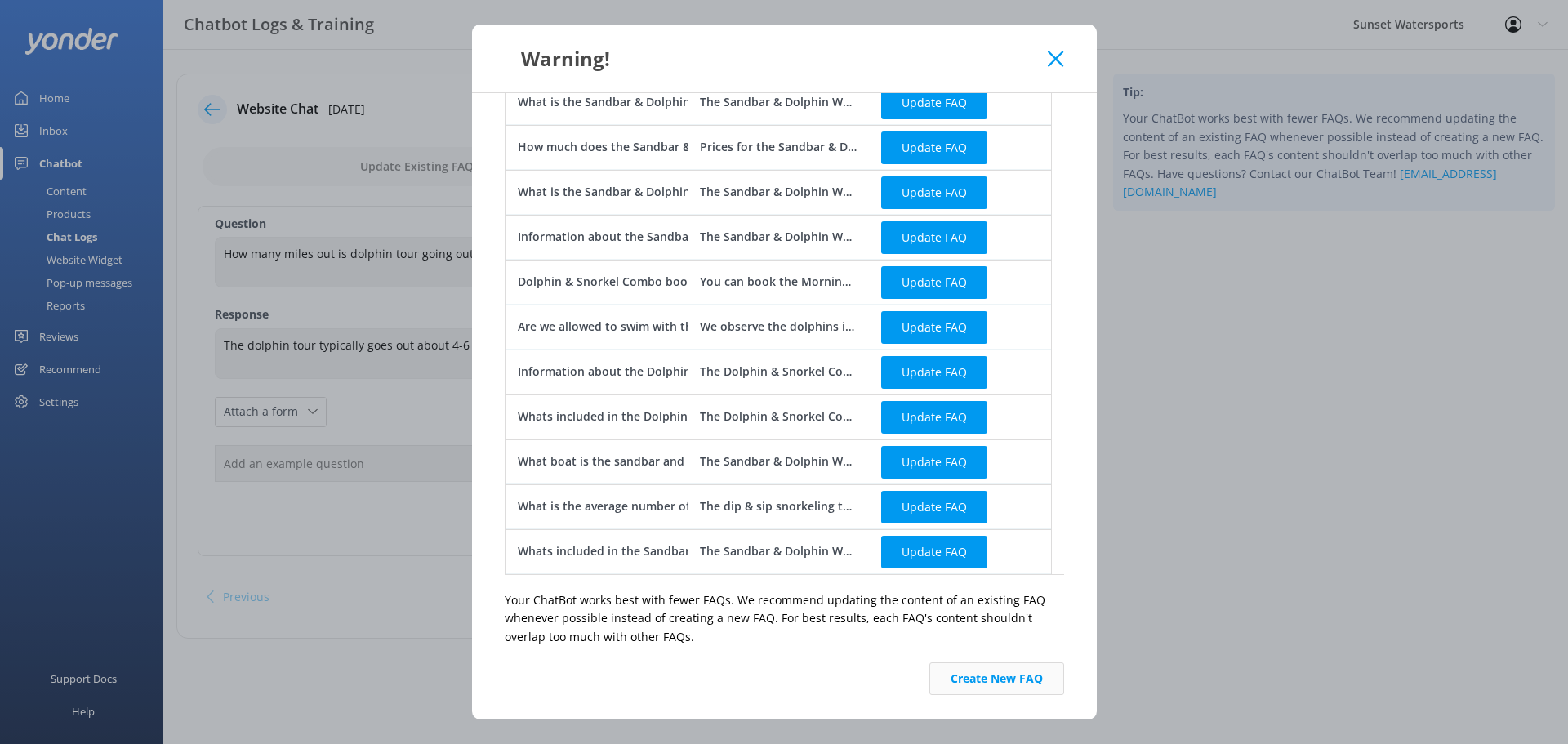
click at [1004, 675] on button "Create New FAQ" at bounding box center [997, 679] width 135 height 33
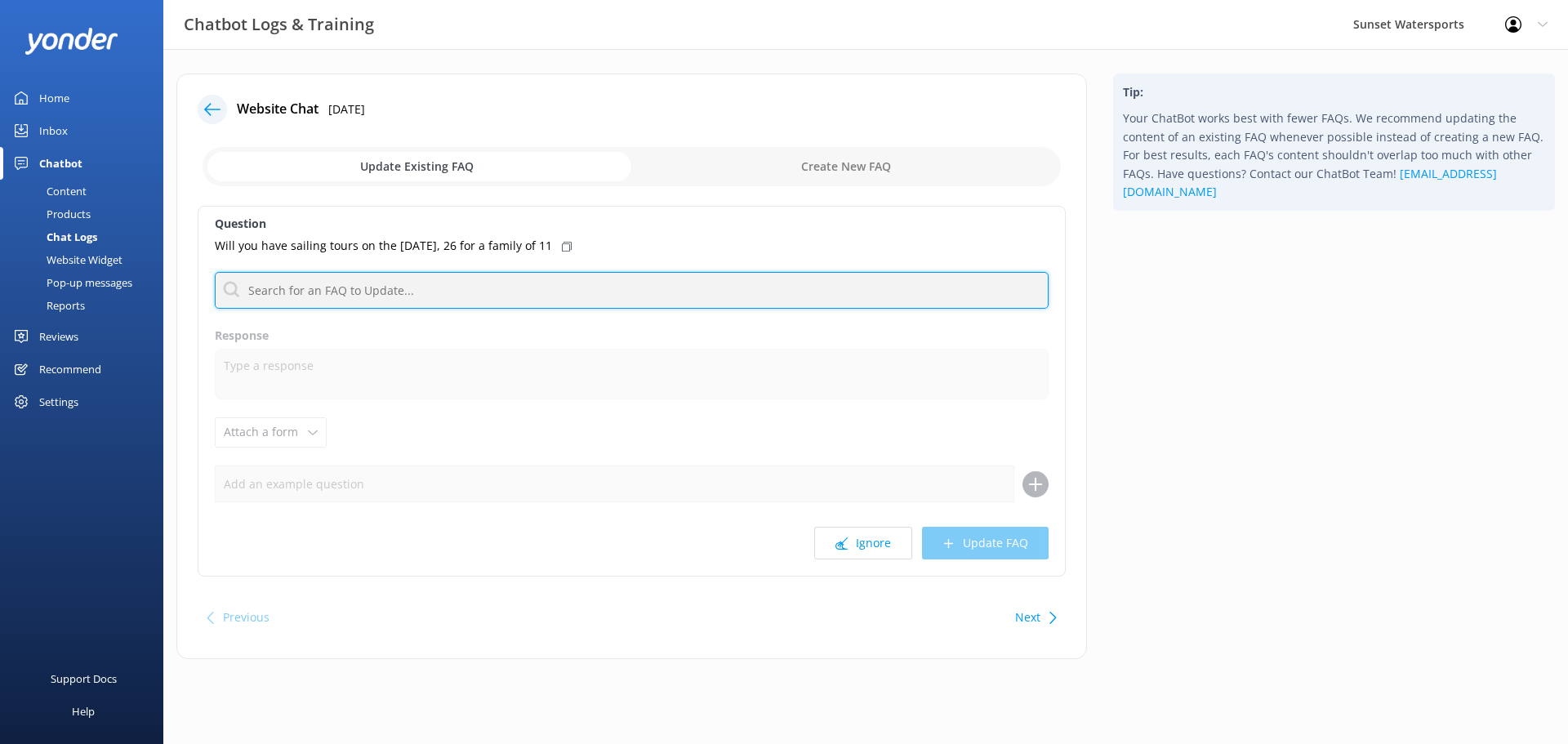
click at [468, 286] on input "text" at bounding box center [631, 290] width 833 height 37
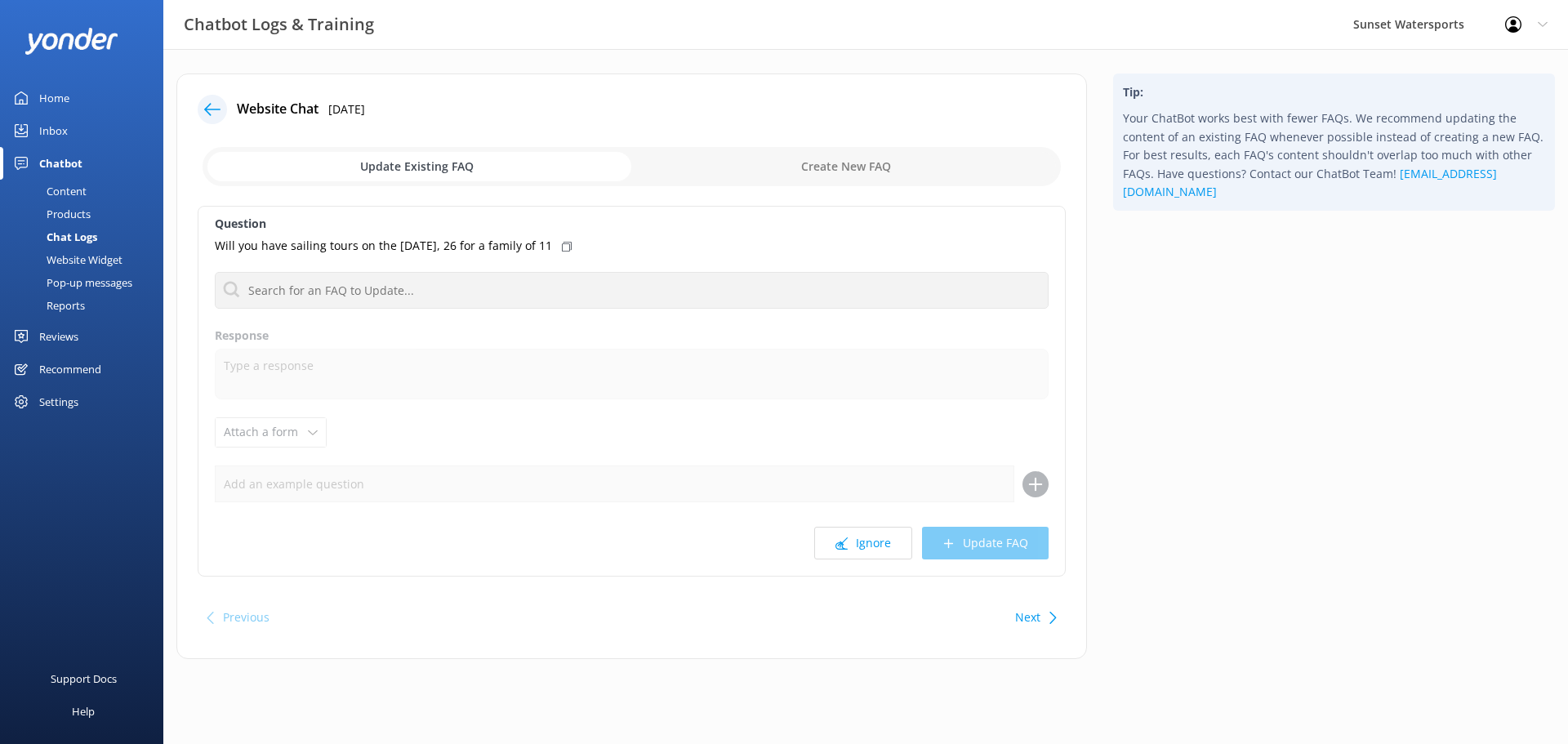
drag, startPoint x: 785, startPoint y: 171, endPoint x: 754, endPoint y: 197, distance: 40.5
click at [785, 171] on input "checkbox" at bounding box center [631, 167] width 858 height 40
checkbox input "true"
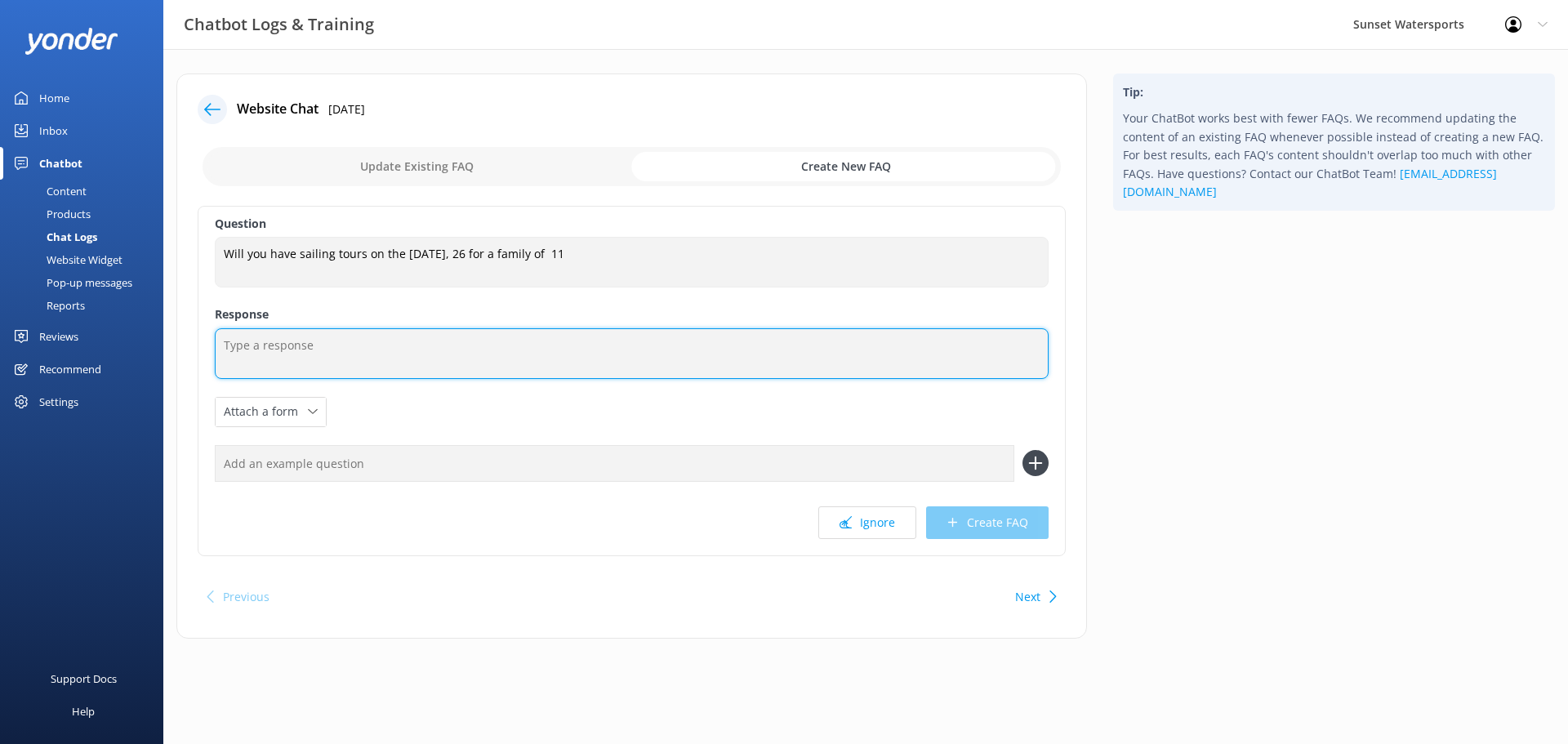
click at [345, 341] on textarea at bounding box center [631, 353] width 833 height 51
type textarea "Absolutely, which trip are you looking for?"
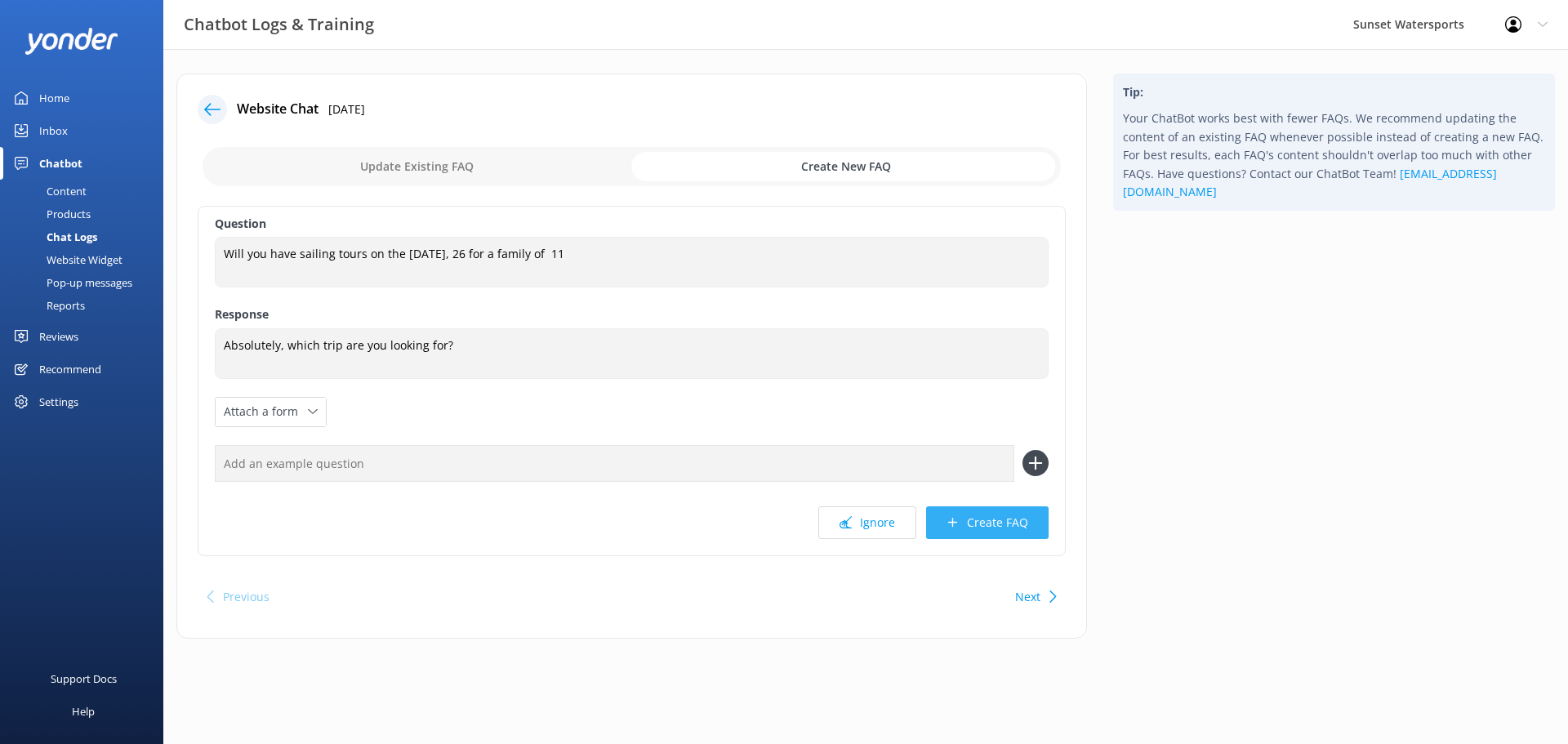
click at [979, 514] on button "Create FAQ" at bounding box center [987, 522] width 123 height 33
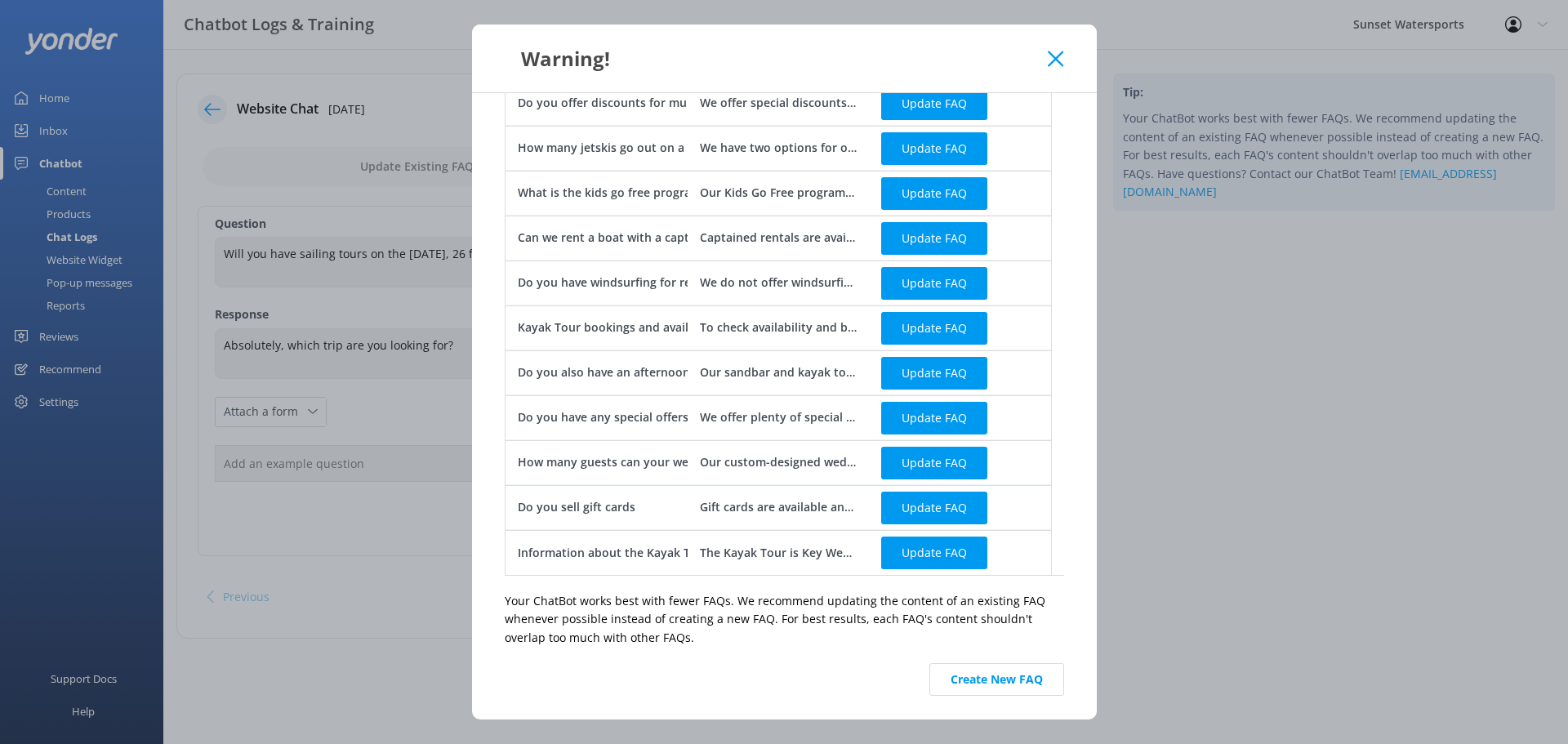
scroll to position [576, 0]
click at [991, 674] on button "Create New FAQ" at bounding box center [997, 679] width 135 height 33
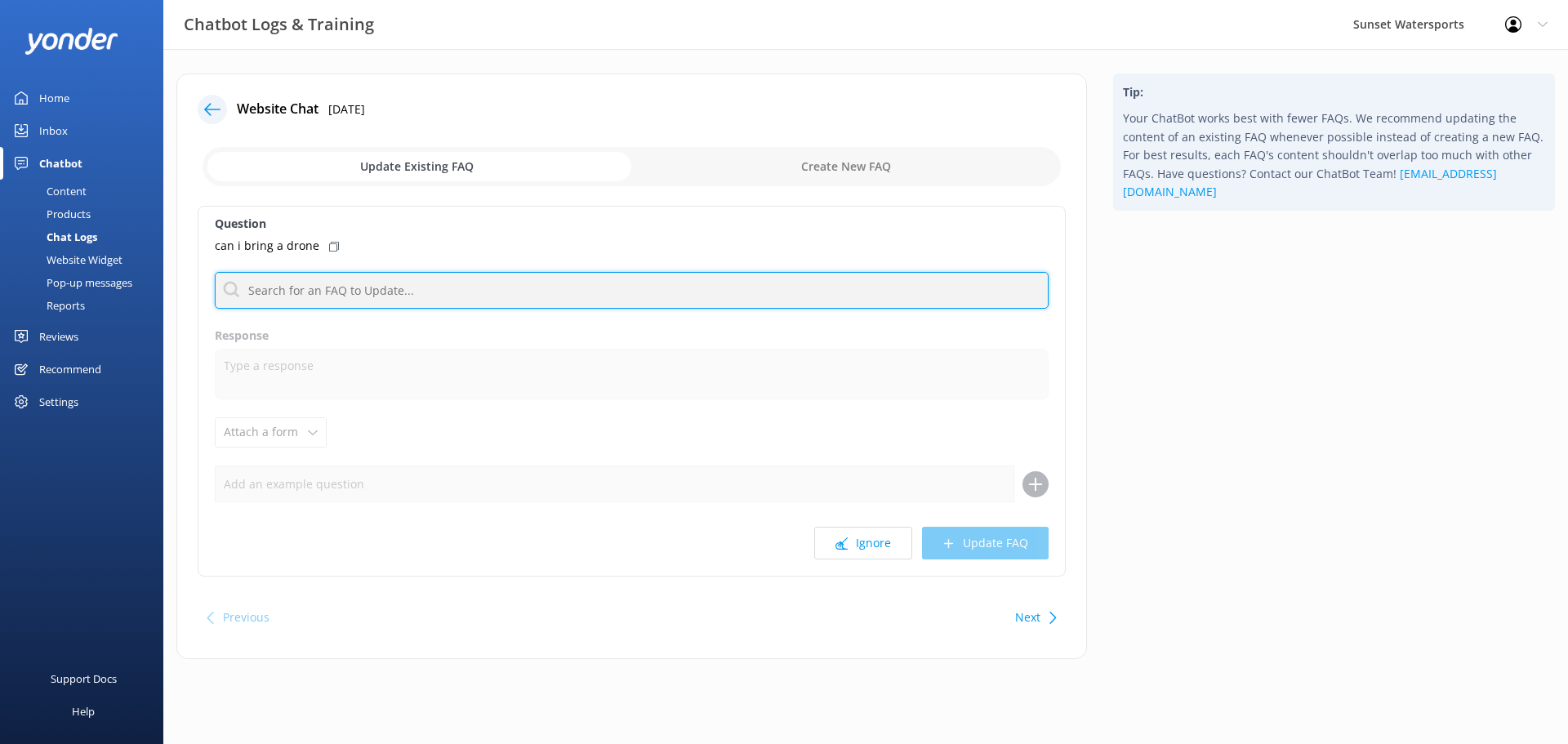
click at [351, 290] on input "text" at bounding box center [631, 290] width 833 height 37
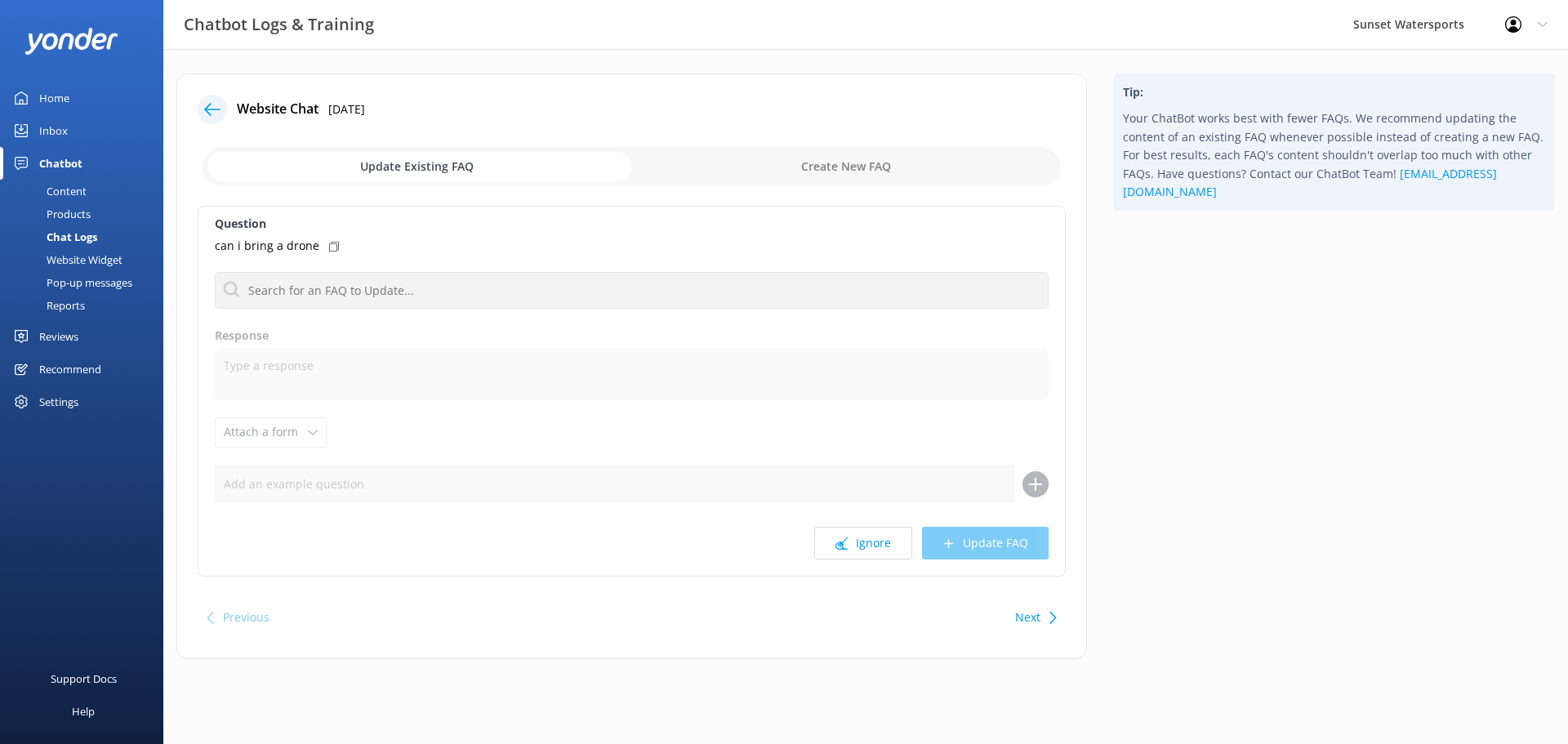
click at [827, 146] on div "Update Existing FAQ Create New FAQ" at bounding box center [631, 166] width 868 height 49
click at [727, 176] on input "checkbox" at bounding box center [631, 167] width 858 height 40
checkbox input "true"
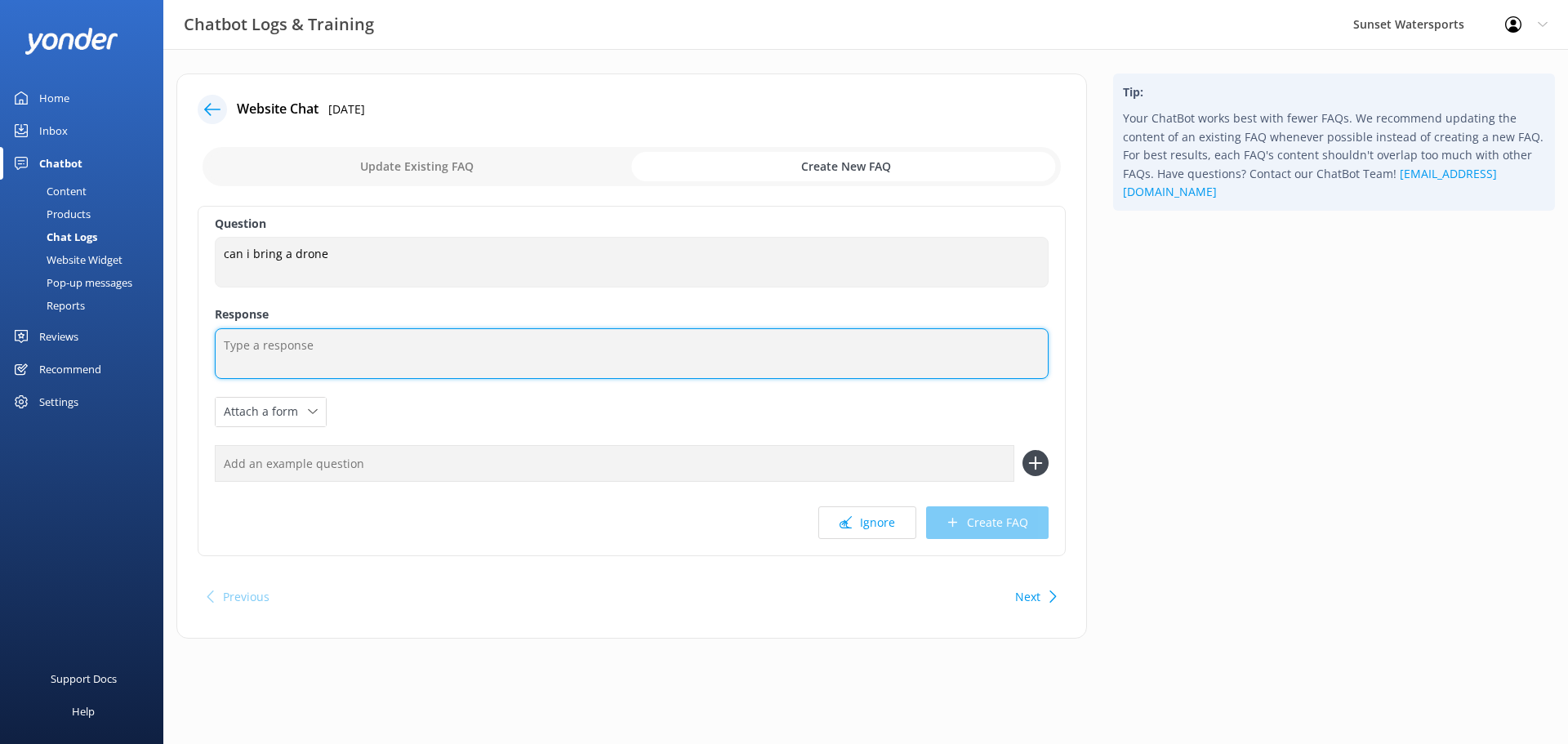
click at [266, 338] on textarea at bounding box center [631, 353] width 833 height 51
drag, startPoint x: 426, startPoint y: 345, endPoint x: 937, endPoint y: 344, distance: 511.0
click at [937, 344] on textarea "Drones are permitted on the trips but cannot be operated without the captain's …" at bounding box center [631, 353] width 833 height 51
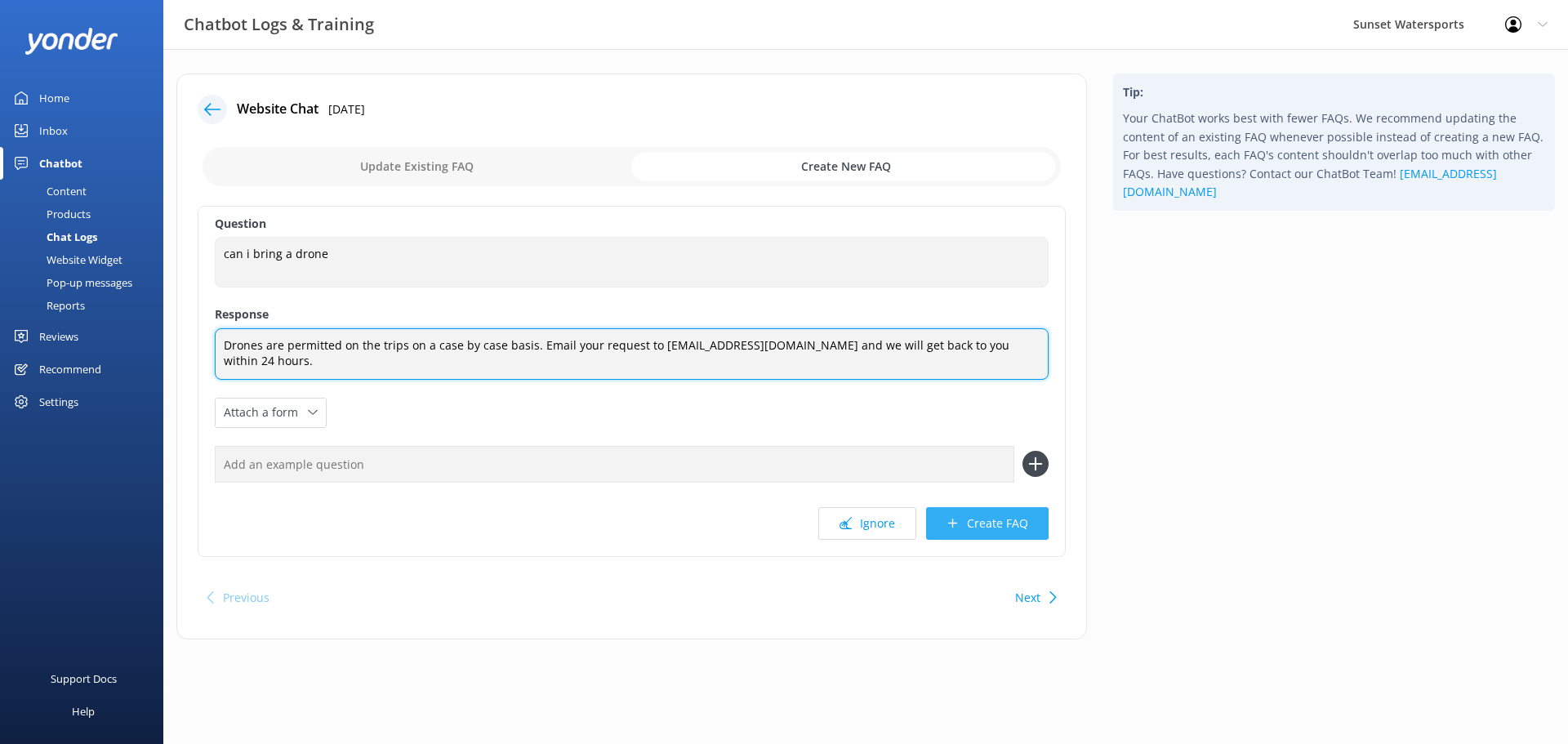
type textarea "Drones are permitted on the trips on a case by case basis. Email your request t…"
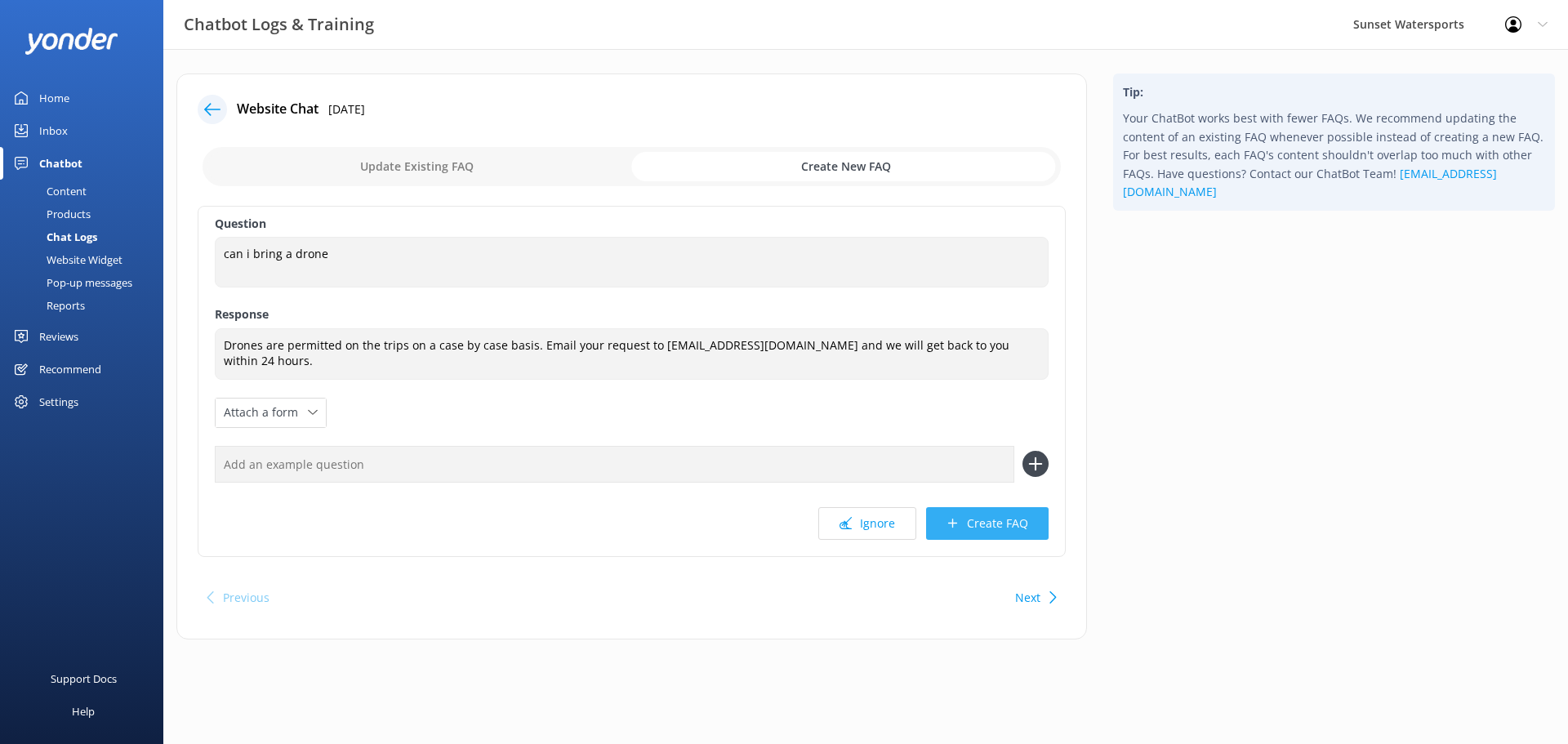
click at [964, 528] on button "Create FAQ" at bounding box center [987, 523] width 123 height 33
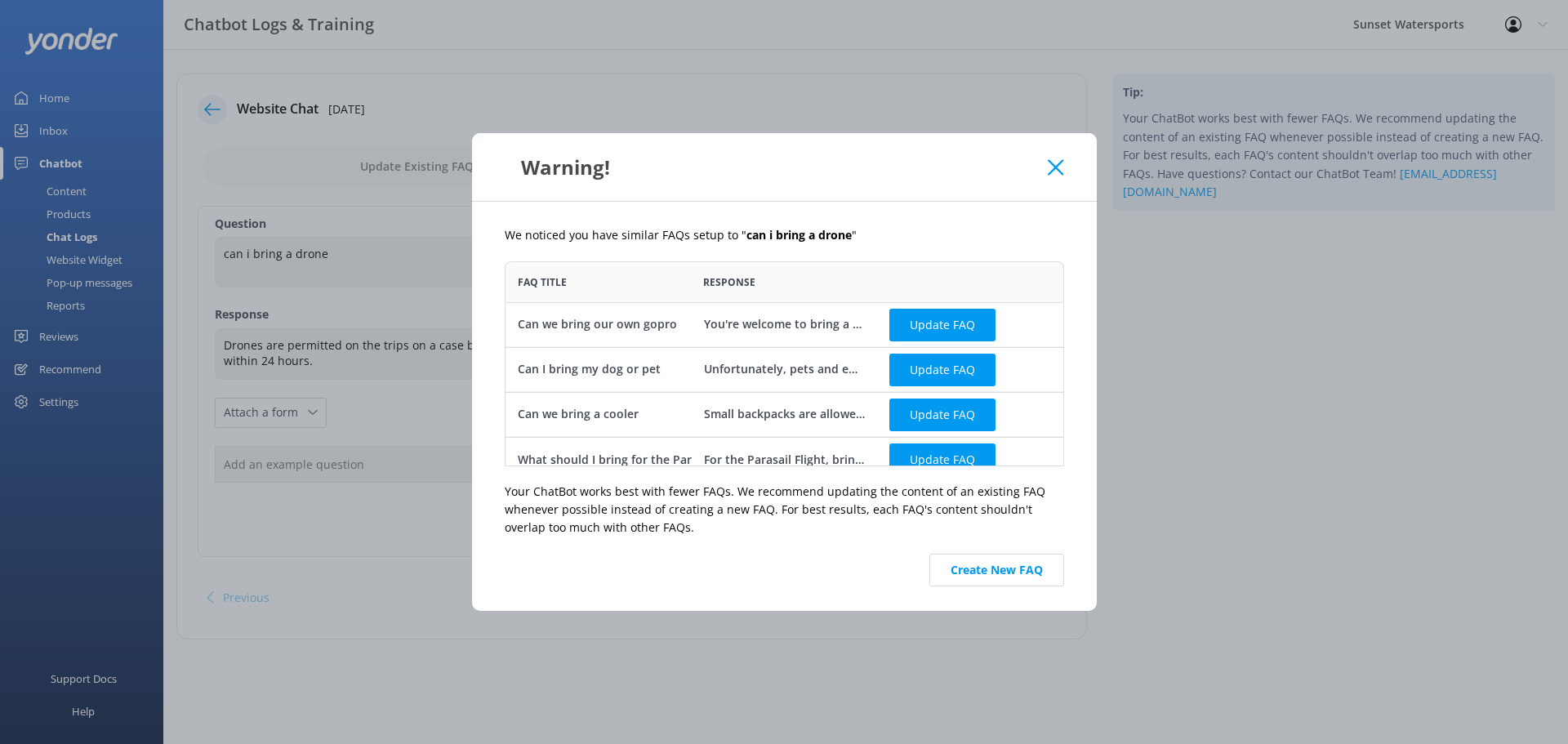
scroll to position [192, 547]
click at [980, 567] on button "Create New FAQ" at bounding box center [997, 570] width 135 height 33
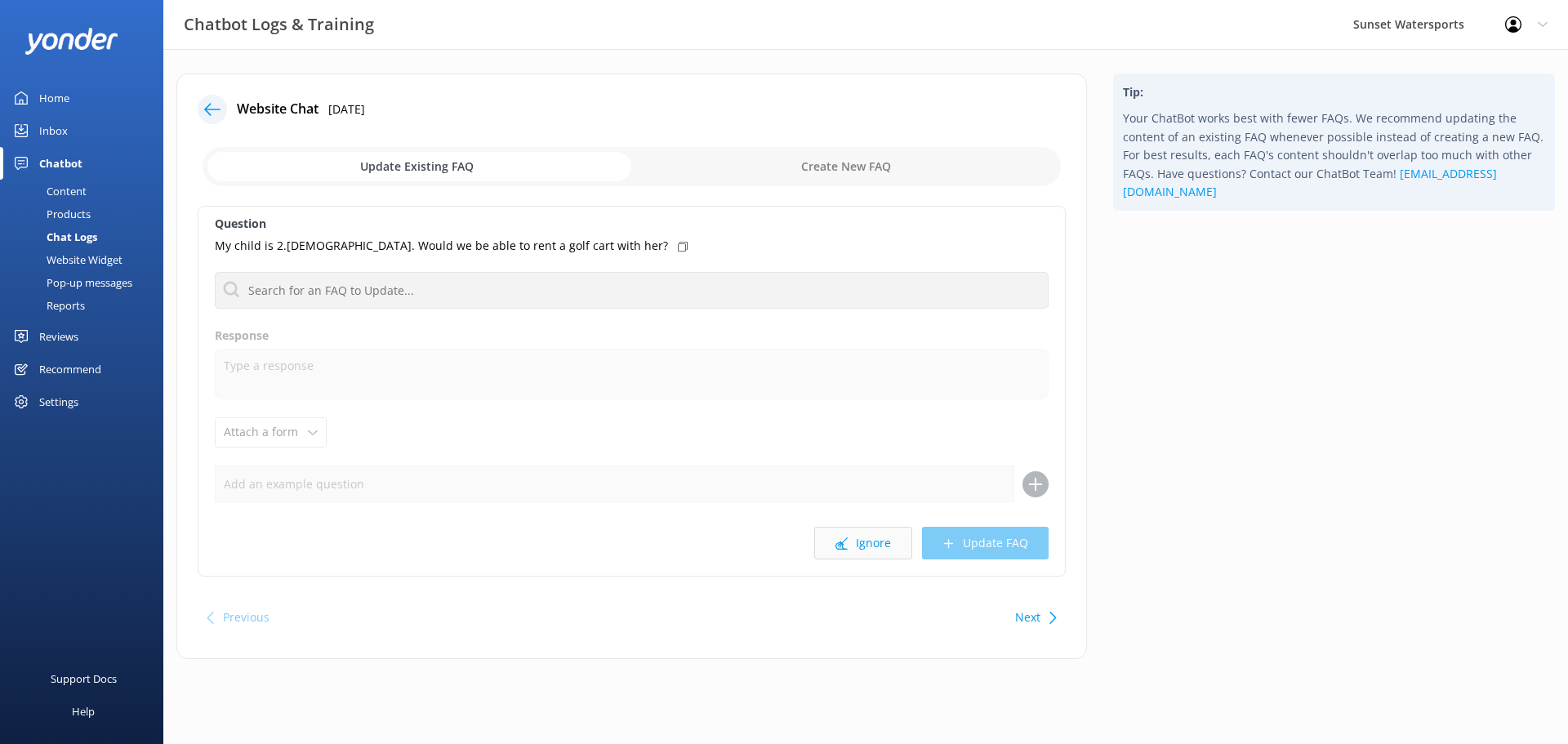
click at [839, 540] on icon at bounding box center [841, 543] width 12 height 12
click at [838, 535] on button "Ignore" at bounding box center [863, 543] width 98 height 33
click at [864, 548] on button "Ignore" at bounding box center [863, 543] width 98 height 33
click at [772, 152] on input "checkbox" at bounding box center [631, 167] width 858 height 40
checkbox input "true"
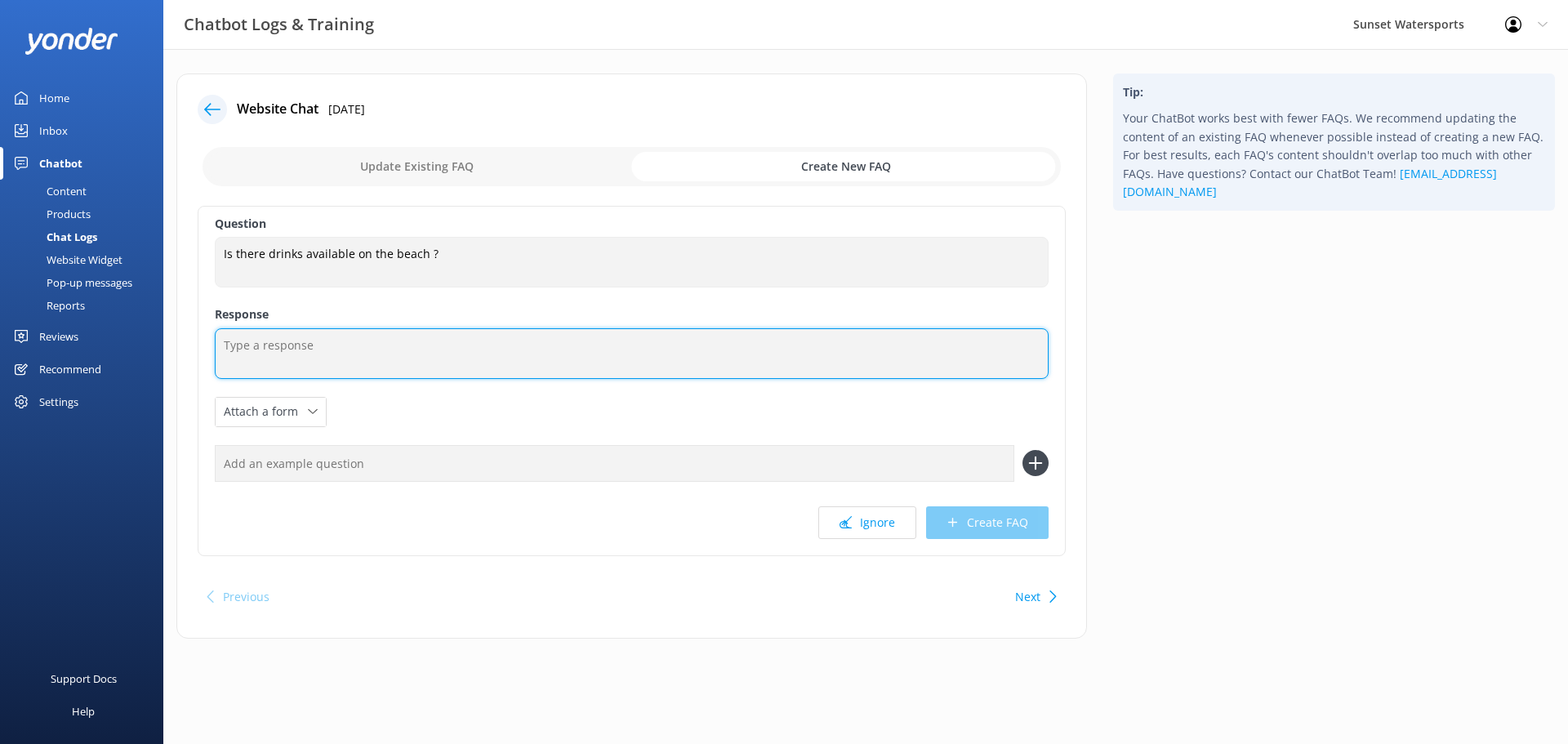
click at [423, 360] on textarea at bounding box center [631, 353] width 833 height 51
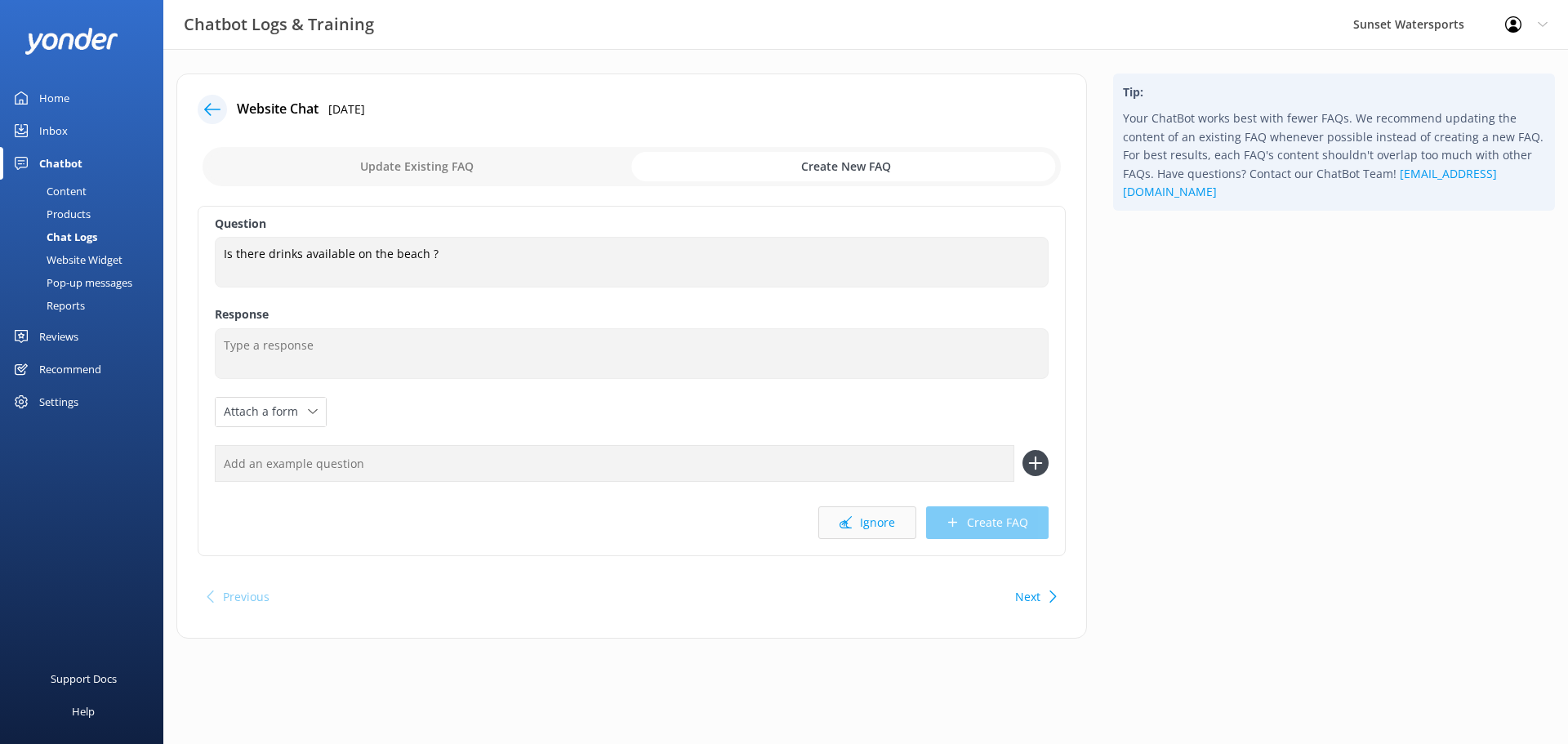
click at [851, 530] on button "Ignore" at bounding box center [867, 522] width 98 height 33
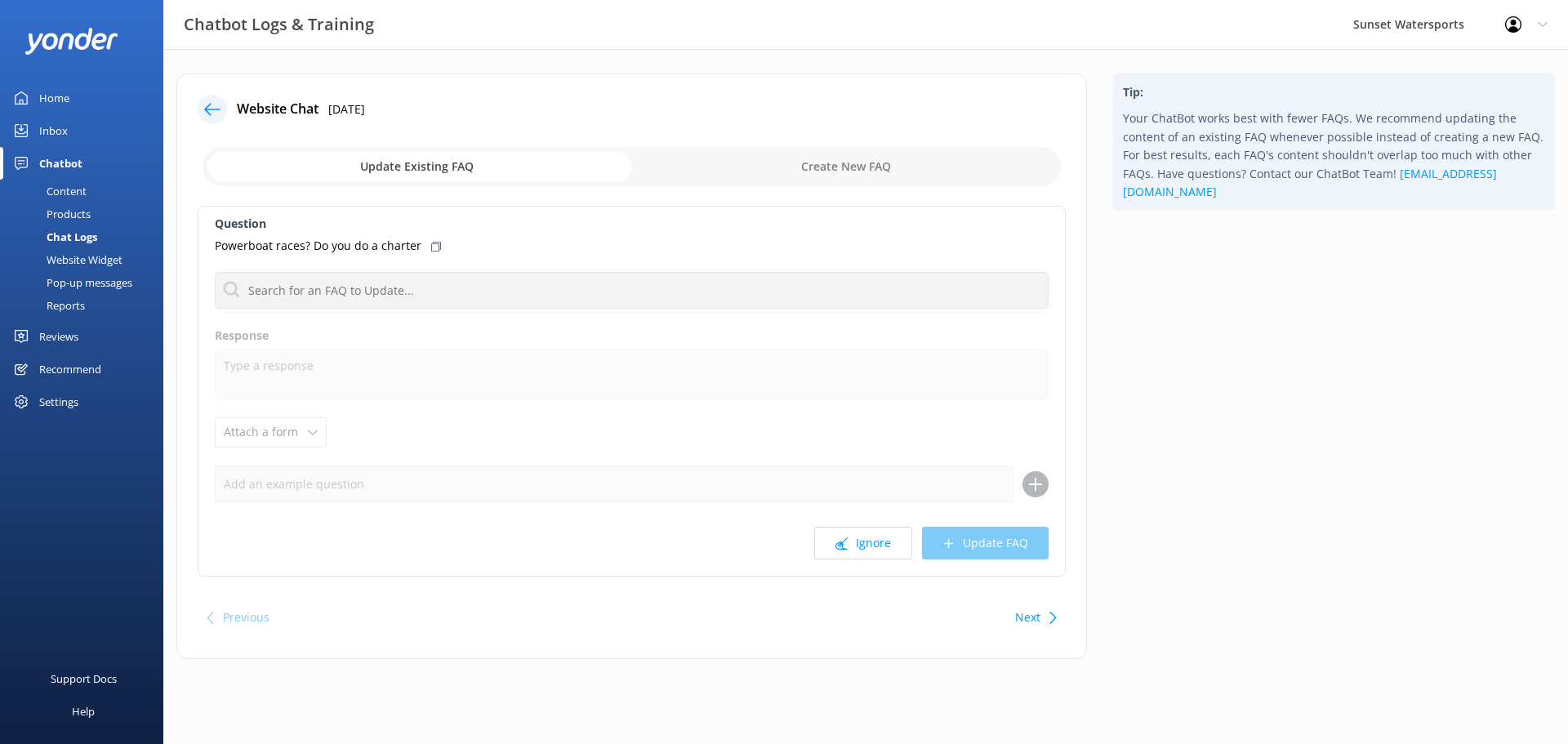
click at [839, 168] on input "checkbox" at bounding box center [631, 167] width 858 height 40
checkbox input "true"
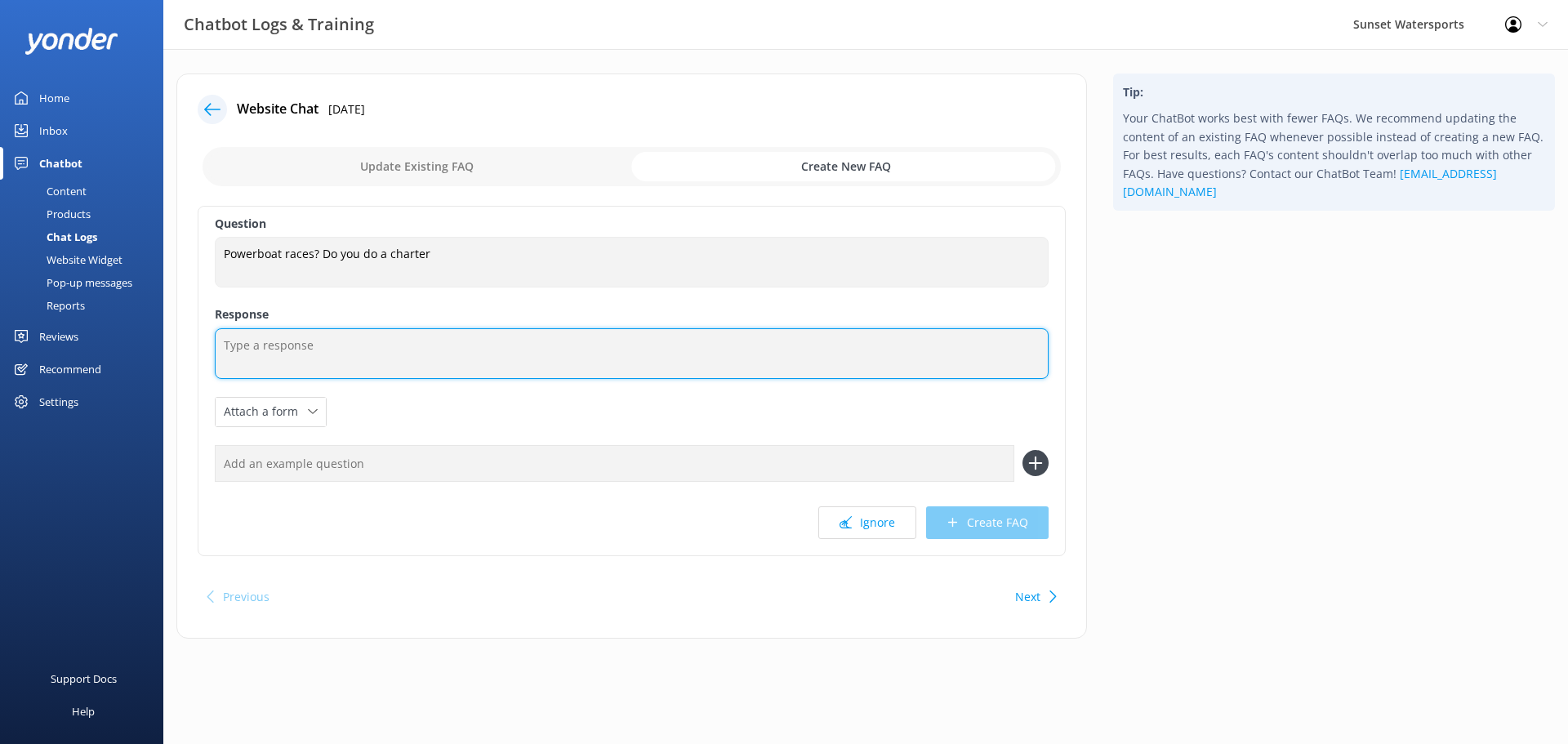
click at [376, 348] on textarea at bounding box center [631, 353] width 833 height 51
click at [389, 345] on textarea "Yes we have captained trips" at bounding box center [631, 353] width 833 height 51
click at [608, 347] on textarea "Yes we have captained trips that can be booked here" at bounding box center [631, 353] width 833 height 51
paste textarea "[URL][DOMAIN_NAME]"
type textarea "Yes we have captained trips that can be booked here [URL][DOMAIN_NAME]"
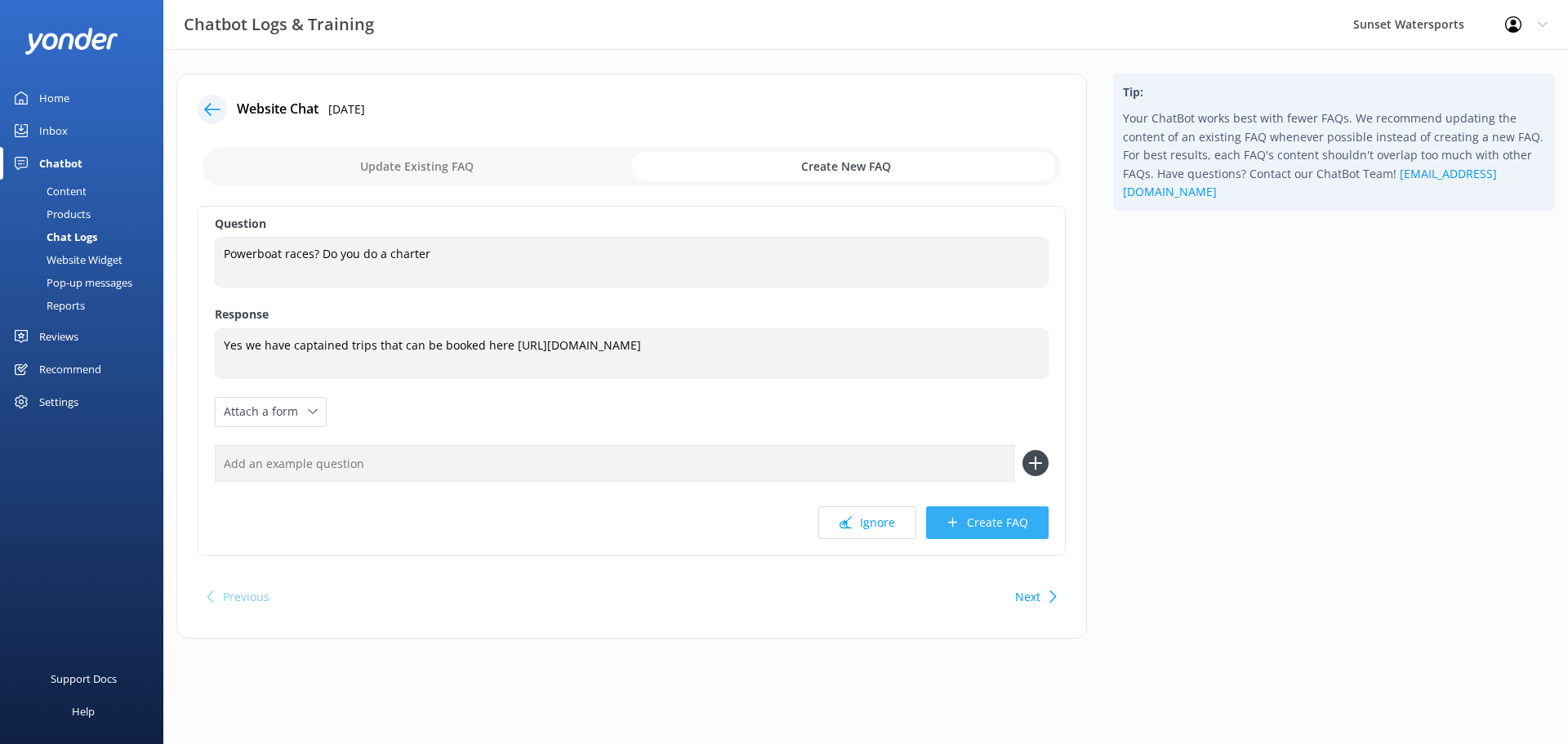
click at [991, 521] on button "Create FAQ" at bounding box center [987, 522] width 123 height 33
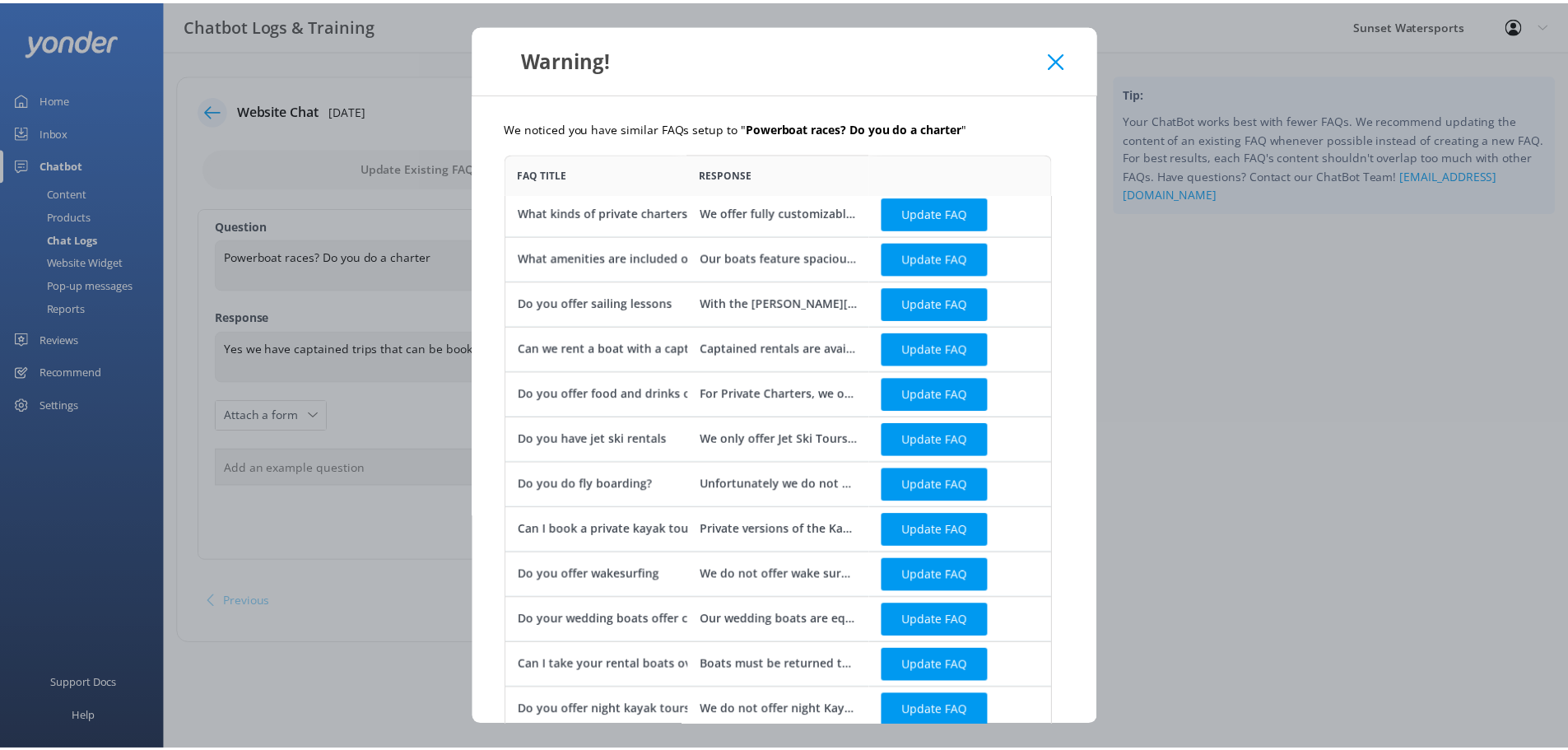
scroll to position [563, 0]
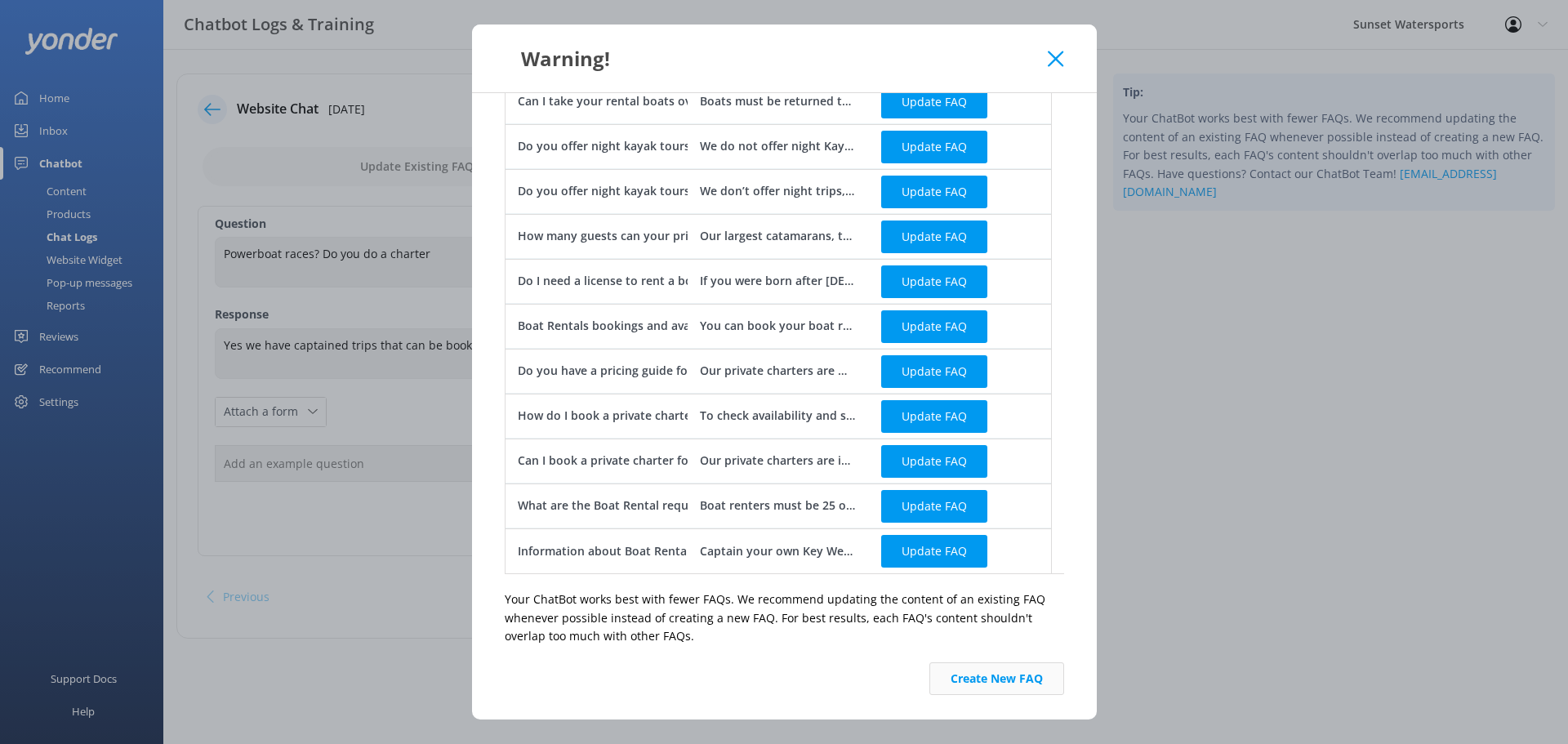
click at [989, 675] on button "Create New FAQ" at bounding box center [997, 679] width 135 height 33
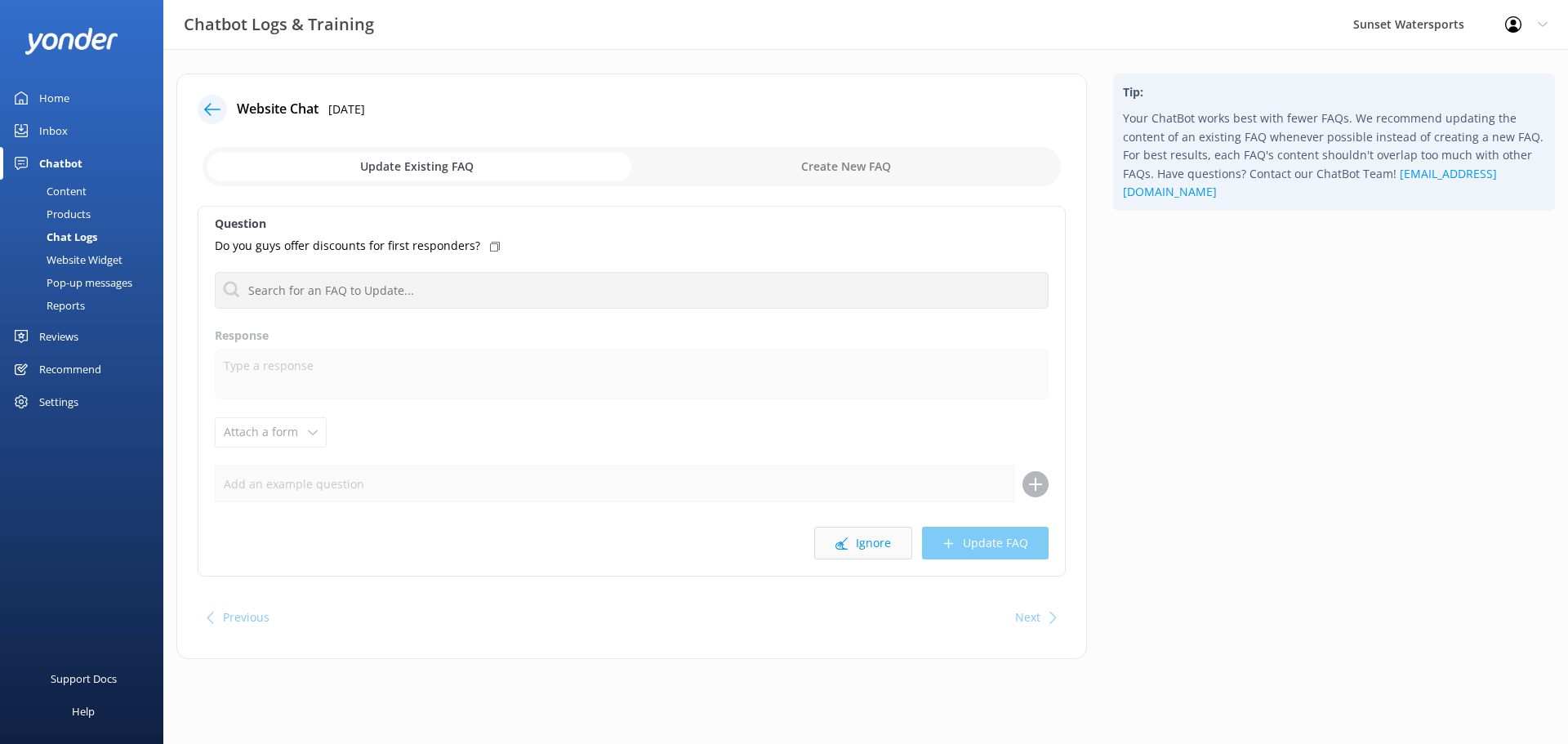
click at [864, 535] on button "Ignore" at bounding box center [863, 543] width 98 height 33
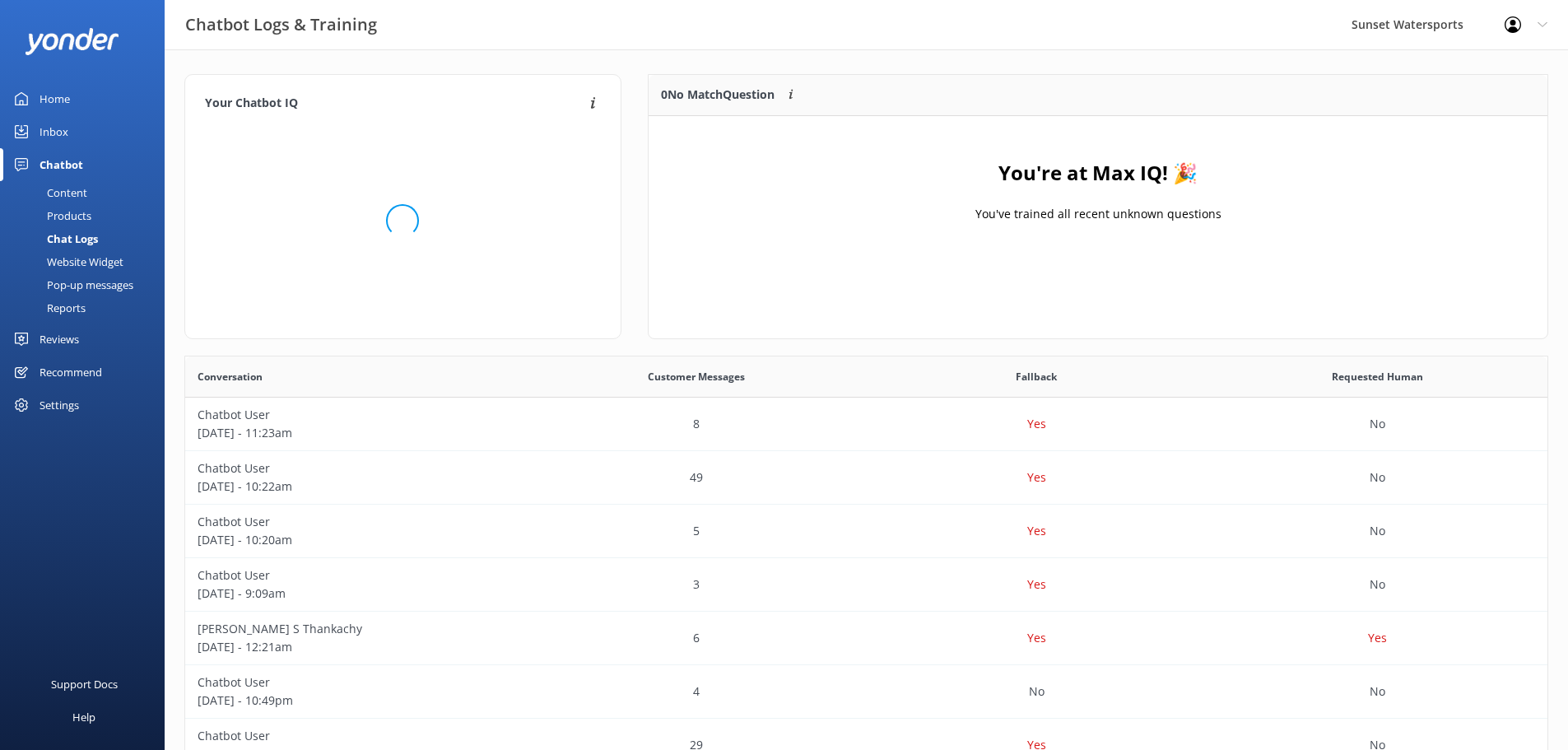
scroll to position [193, 887]
click at [322, 421] on p "Chatbot User" at bounding box center [355, 415] width 316 height 18
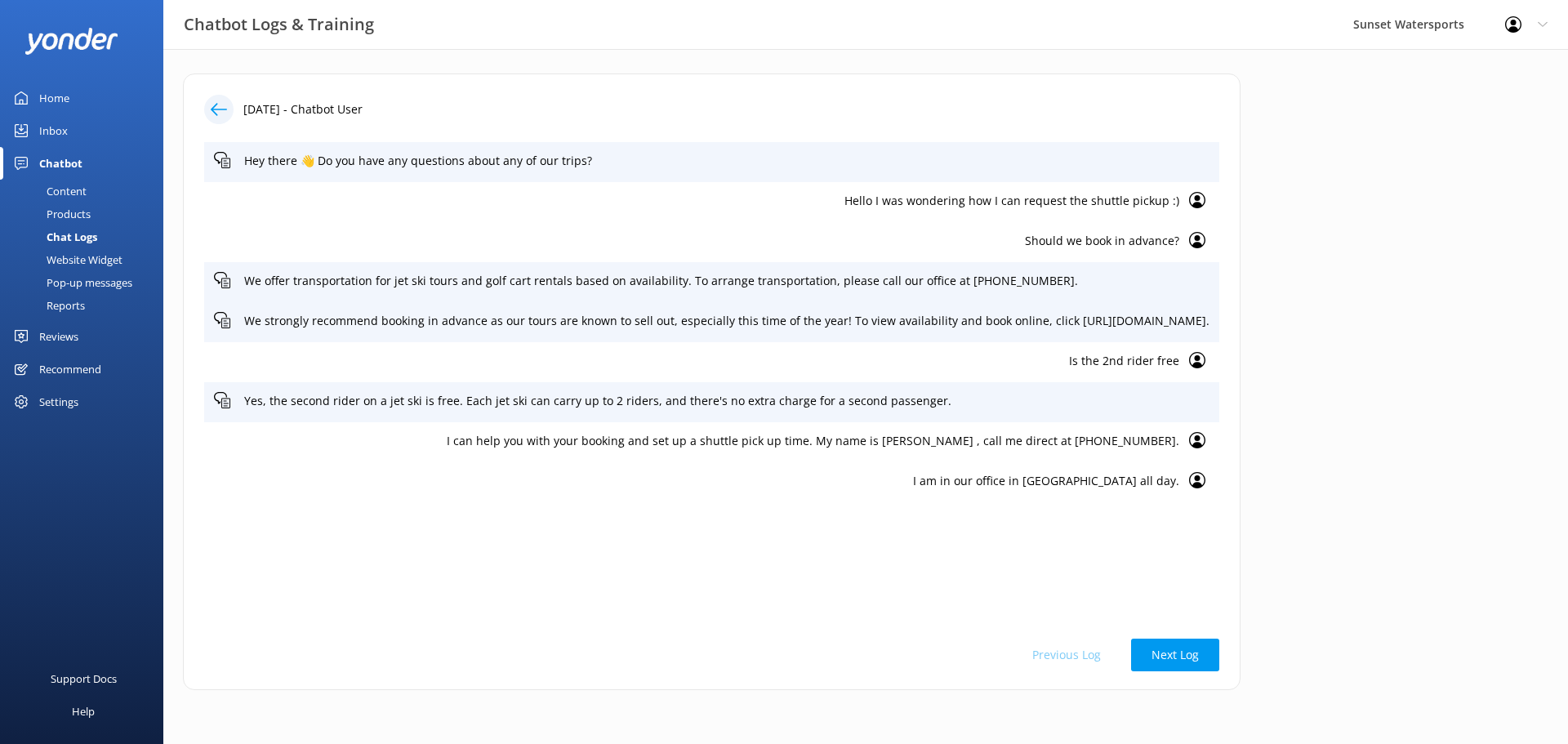
click at [41, 95] on div "Home" at bounding box center [54, 98] width 30 height 33
